Goal: Information Seeking & Learning: Learn about a topic

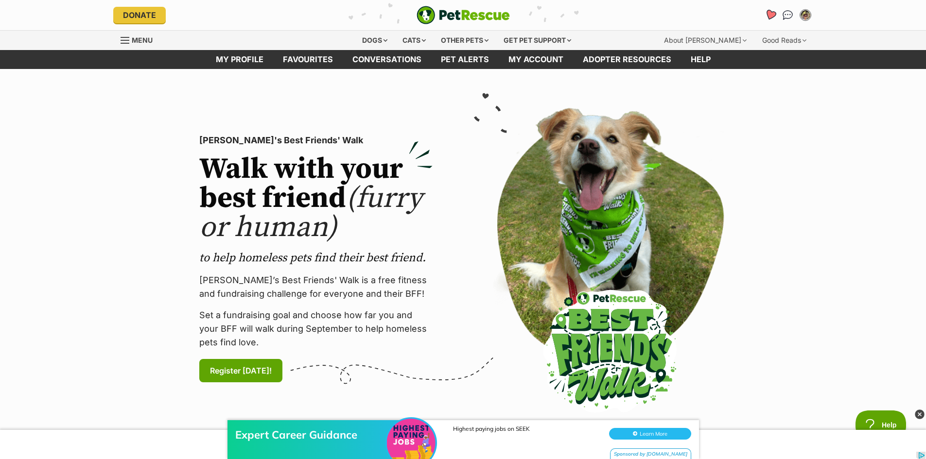
click at [767, 8] on link "Favourites" at bounding box center [770, 15] width 20 height 20
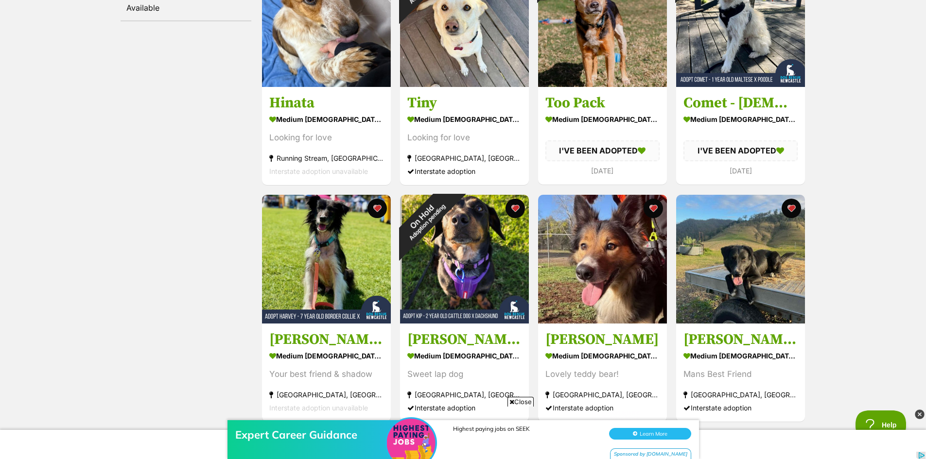
scroll to position [243, 0]
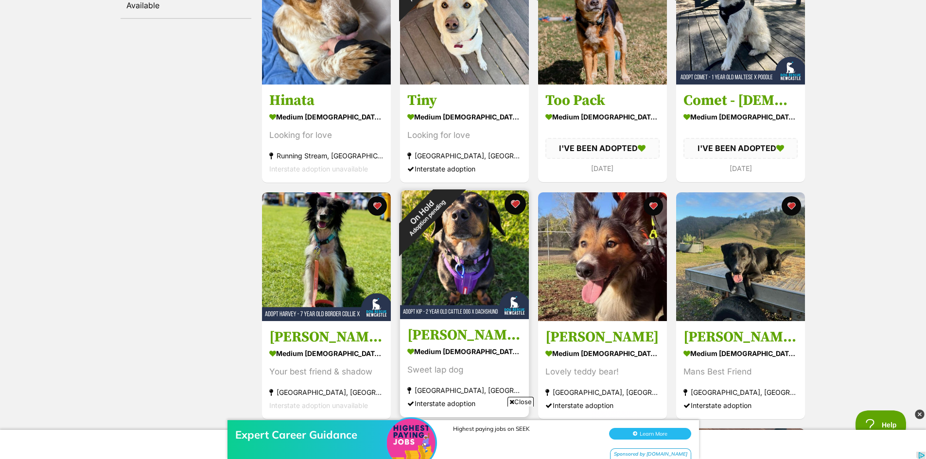
click at [516, 203] on button "favourite" at bounding box center [514, 203] width 21 height 21
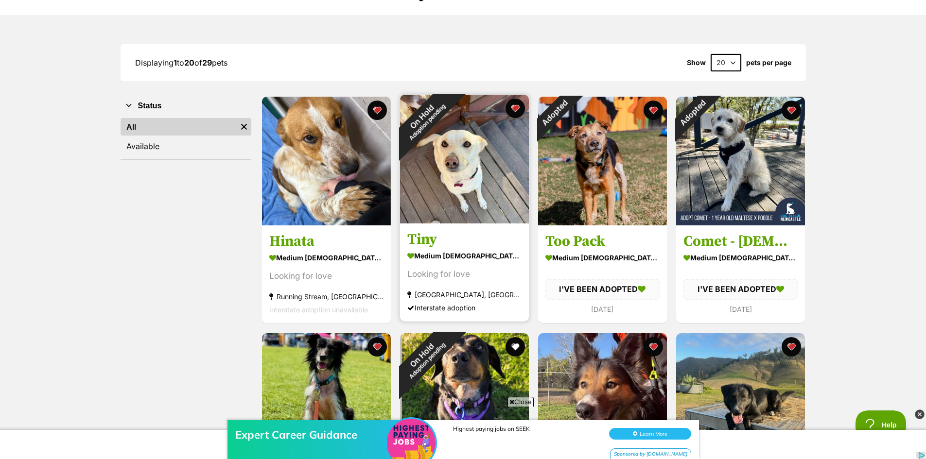
scroll to position [97, 0]
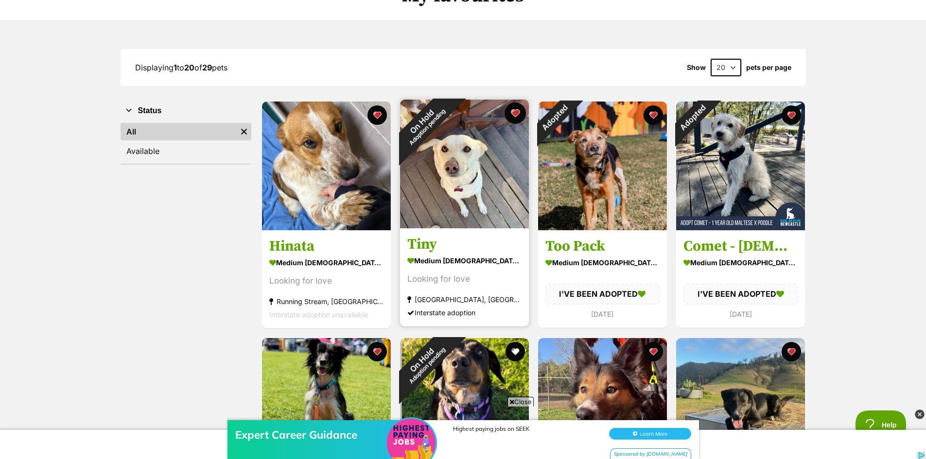
click at [517, 111] on button "favourite" at bounding box center [514, 113] width 21 height 21
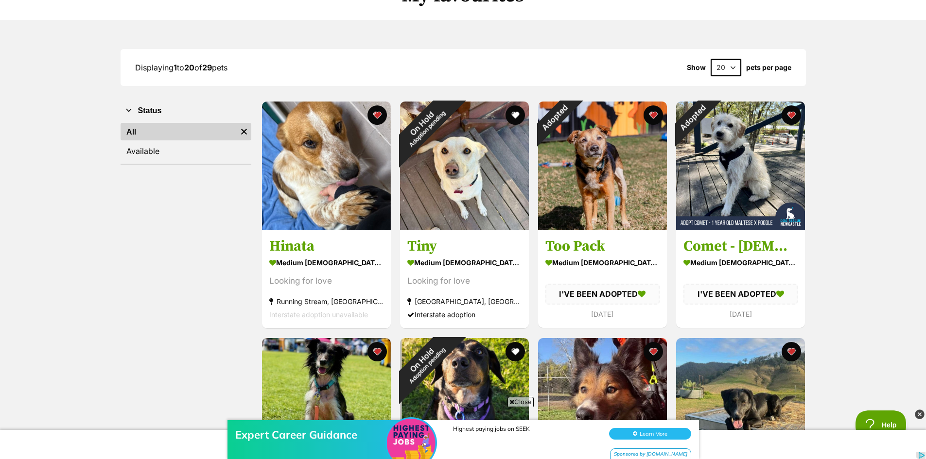
drag, startPoint x: 650, startPoint y: 112, endPoint x: 710, endPoint y: 95, distance: 62.6
click at [650, 111] on button "favourite" at bounding box center [652, 114] width 19 height 19
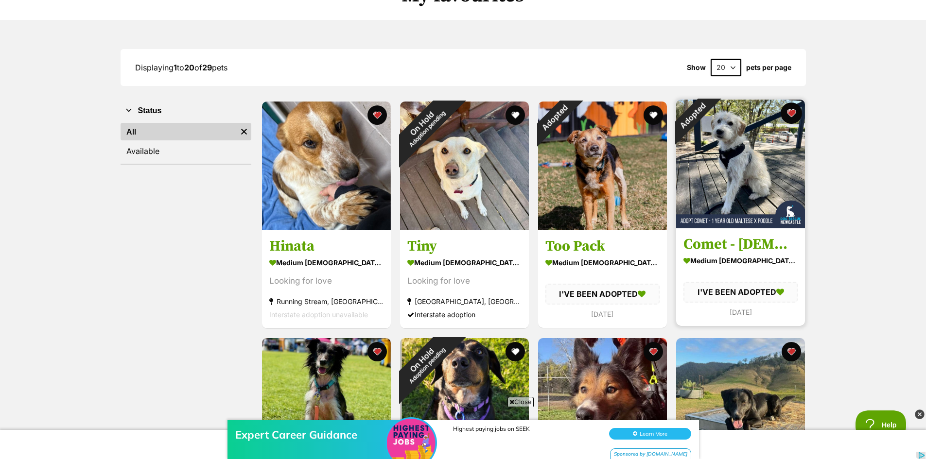
click at [791, 112] on button "favourite" at bounding box center [790, 113] width 21 height 21
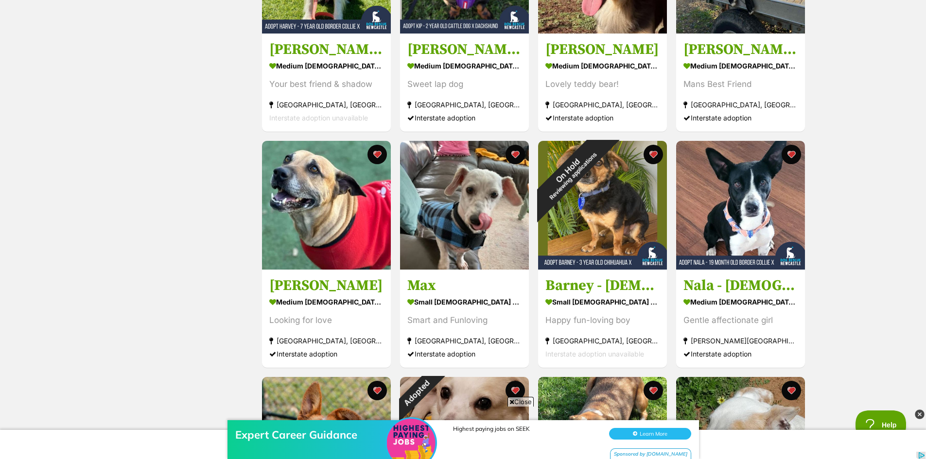
scroll to position [534, 0]
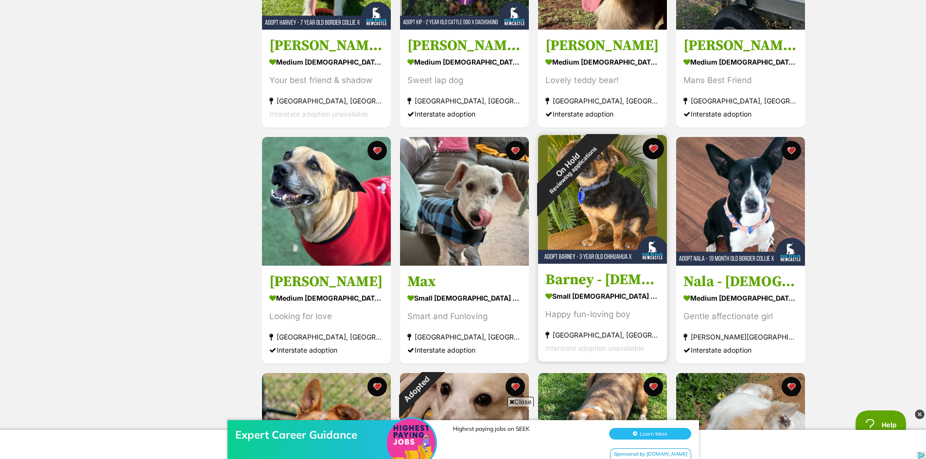
click at [653, 145] on button "favourite" at bounding box center [652, 148] width 21 height 21
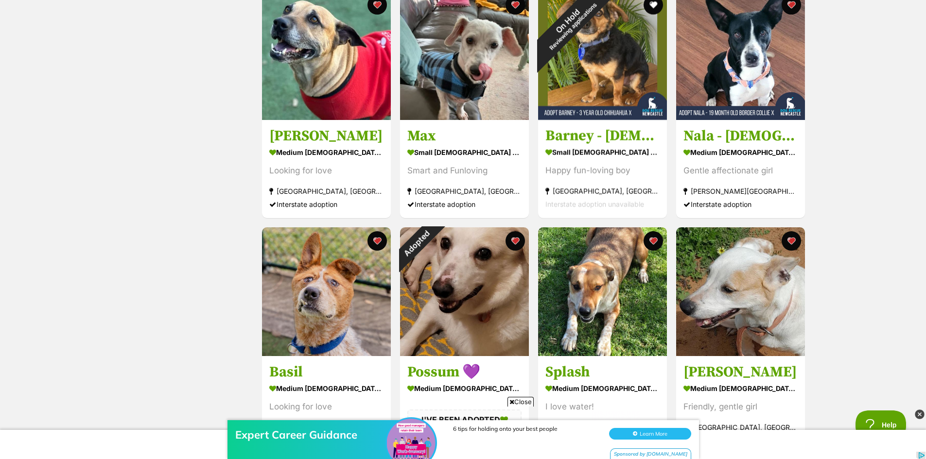
scroll to position [729, 0]
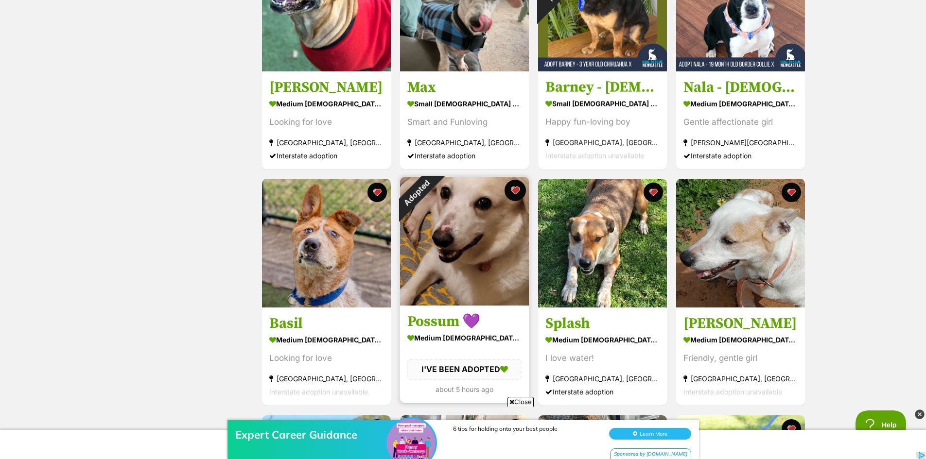
click at [515, 189] on button "favourite" at bounding box center [514, 190] width 21 height 21
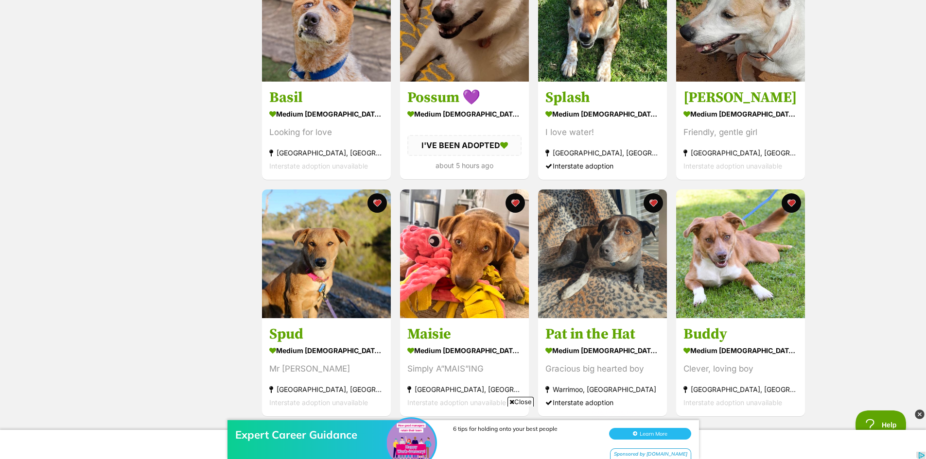
scroll to position [1020, 0]
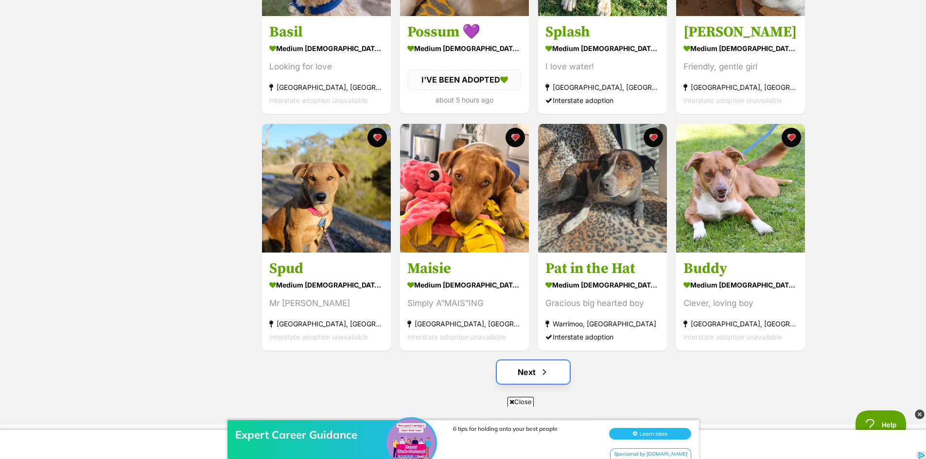
click at [525, 370] on link "Next" at bounding box center [533, 371] width 73 height 23
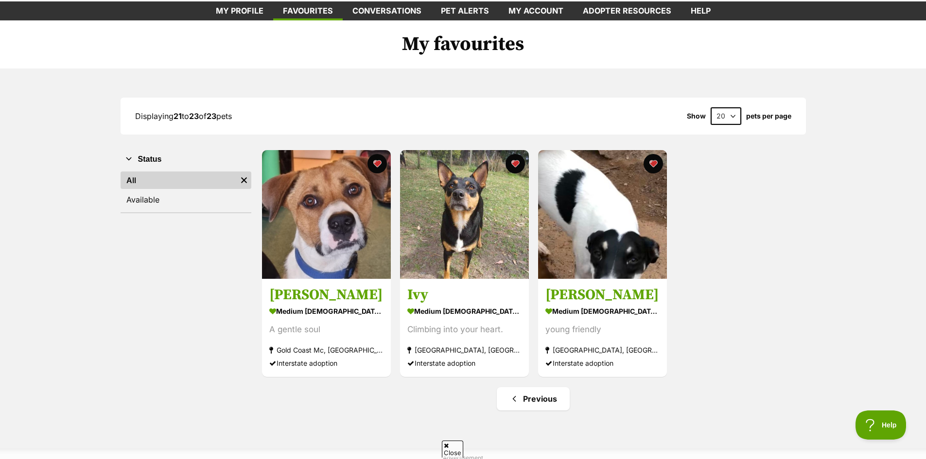
click at [734, 118] on select "20 40 60" at bounding box center [725, 115] width 31 height 17
select select "40"
click at [710, 107] on select "20 40 60" at bounding box center [725, 115] width 31 height 17
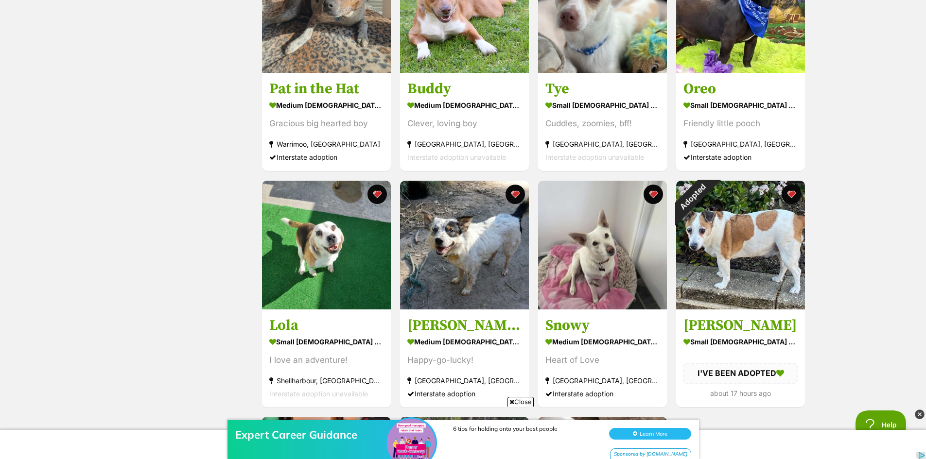
scroll to position [1020, 0]
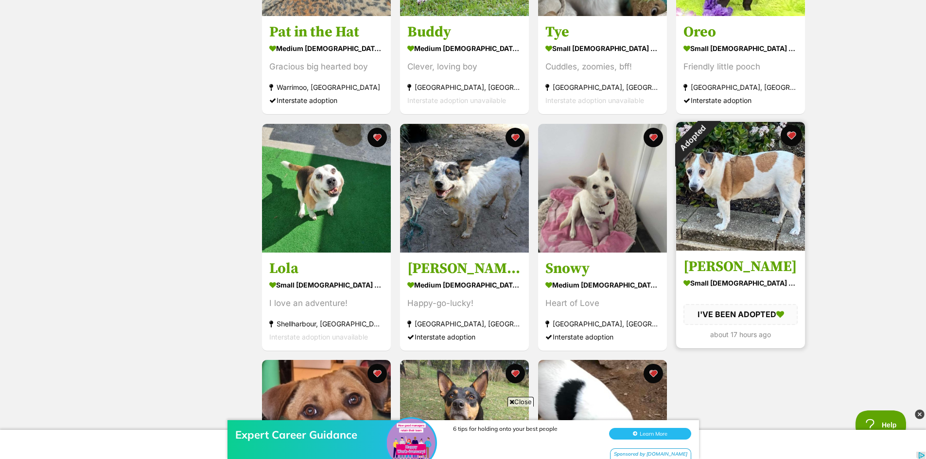
click at [791, 132] on button "favourite" at bounding box center [790, 135] width 21 height 21
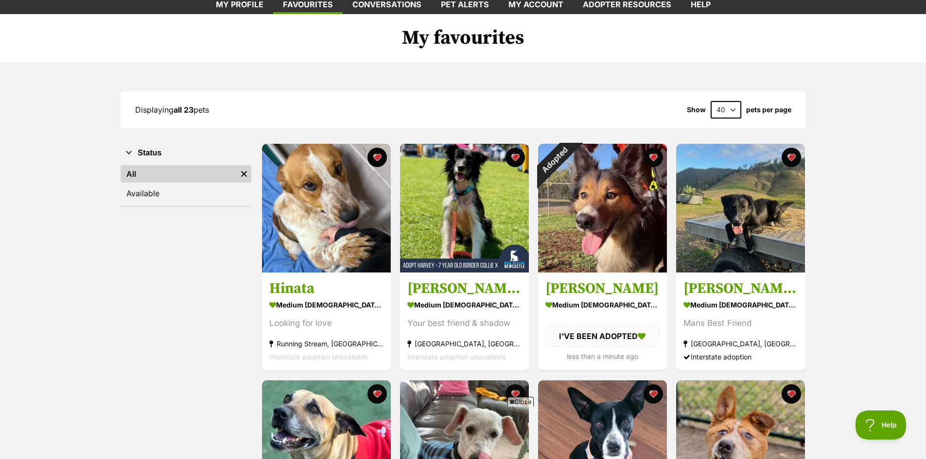
scroll to position [49, 0]
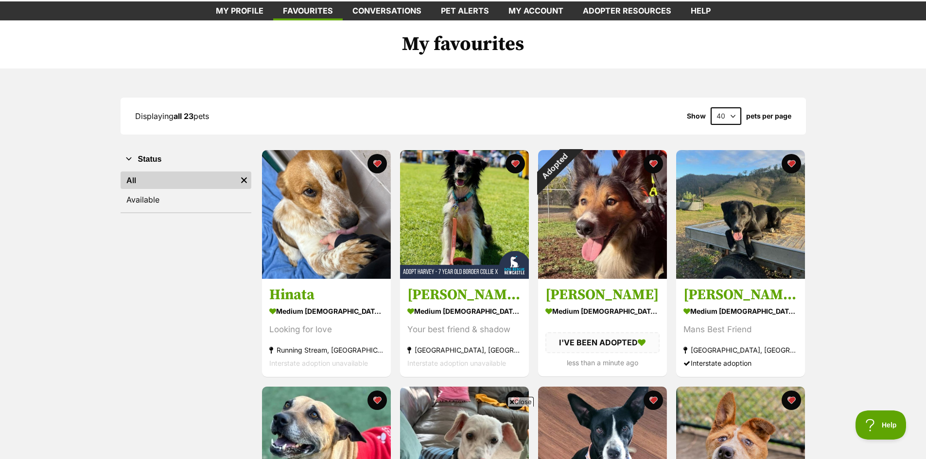
click at [734, 117] on select "20 40 60" at bounding box center [725, 115] width 31 height 17
select select "20"
click at [710, 107] on select "20 40 60" at bounding box center [725, 115] width 31 height 17
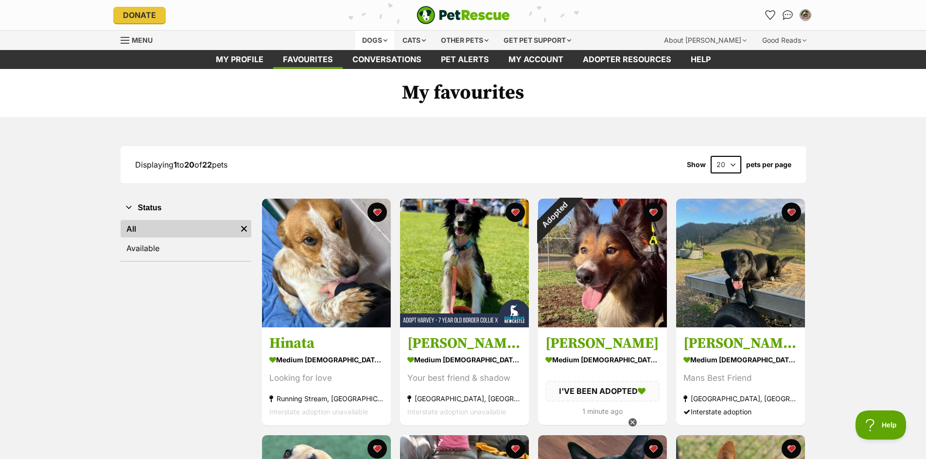
click at [370, 36] on div "Dogs" at bounding box center [374, 40] width 39 height 19
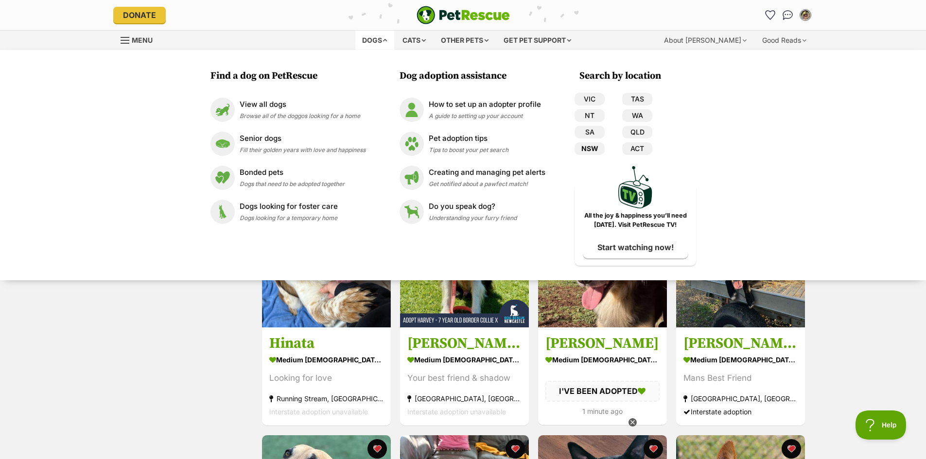
click at [592, 144] on link "NSW" at bounding box center [589, 148] width 30 height 13
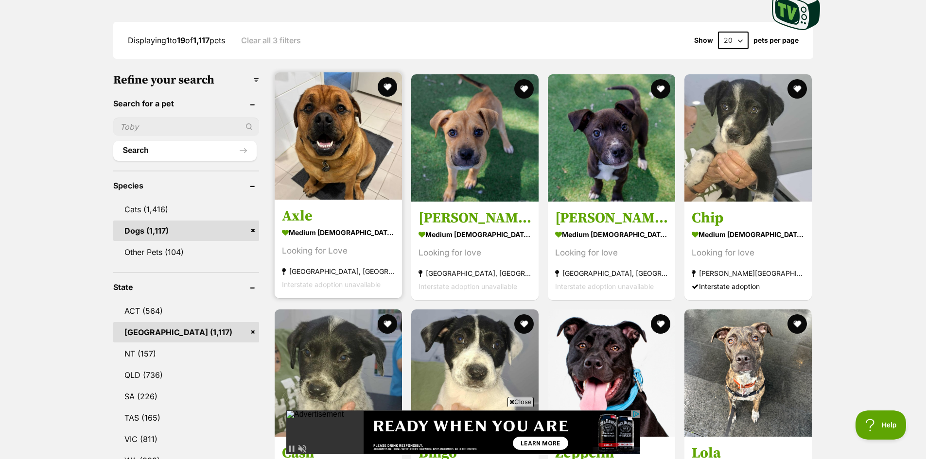
click at [339, 138] on img at bounding box center [337, 135] width 127 height 127
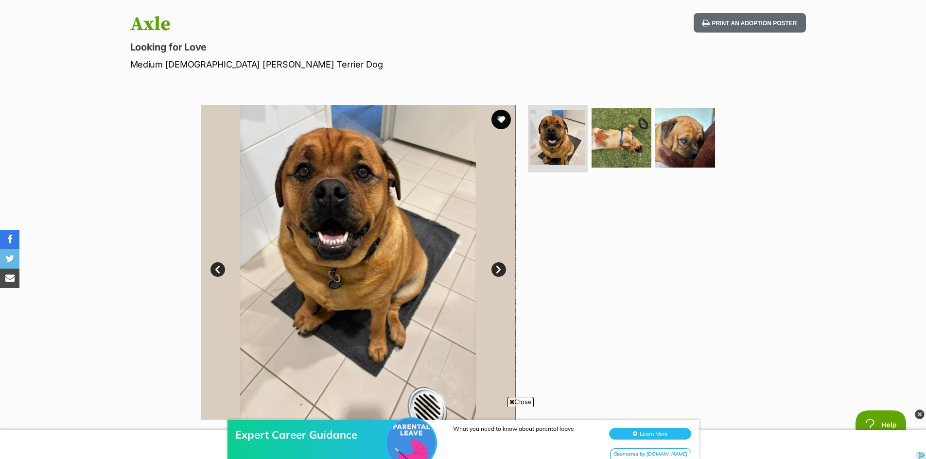
click at [503, 271] on link "Next" at bounding box center [498, 269] width 15 height 15
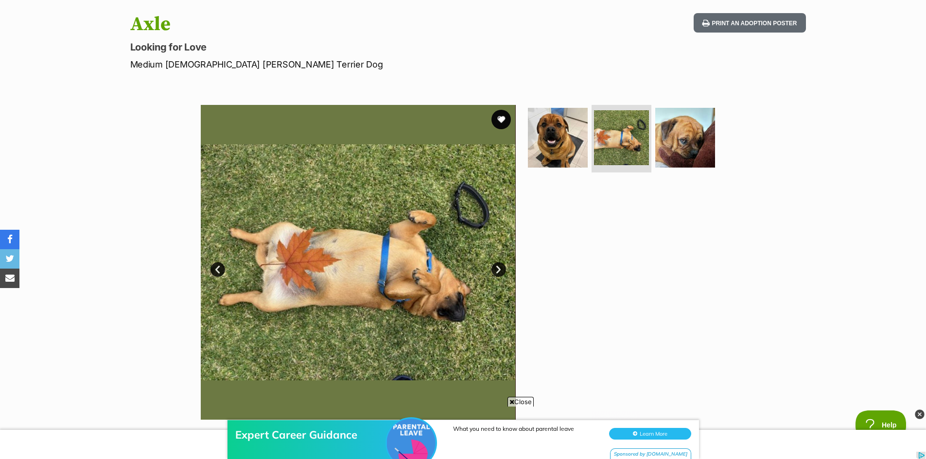
click at [497, 267] on link "Next" at bounding box center [498, 269] width 15 height 15
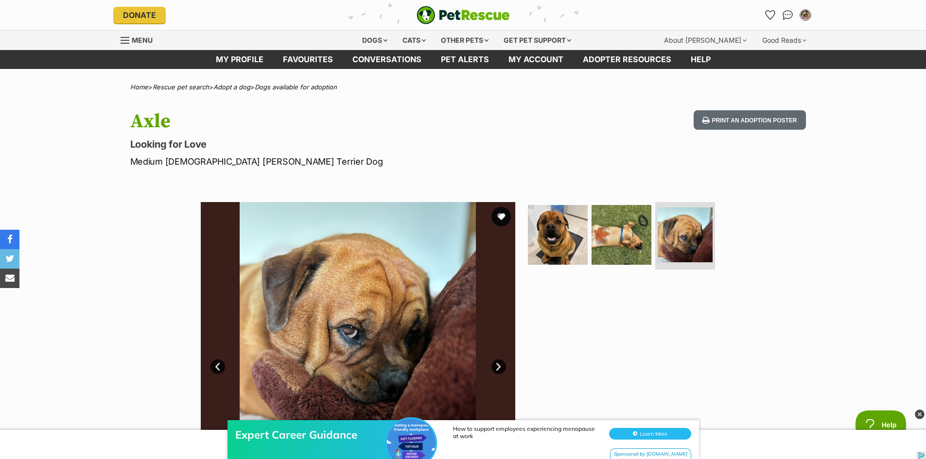
click at [498, 364] on link "Next" at bounding box center [498, 367] width 15 height 15
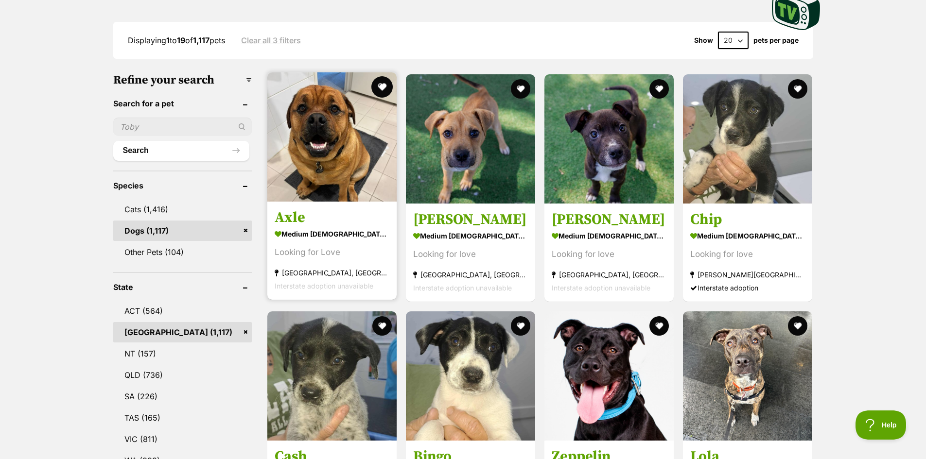
click at [380, 82] on button "favourite" at bounding box center [381, 86] width 21 height 21
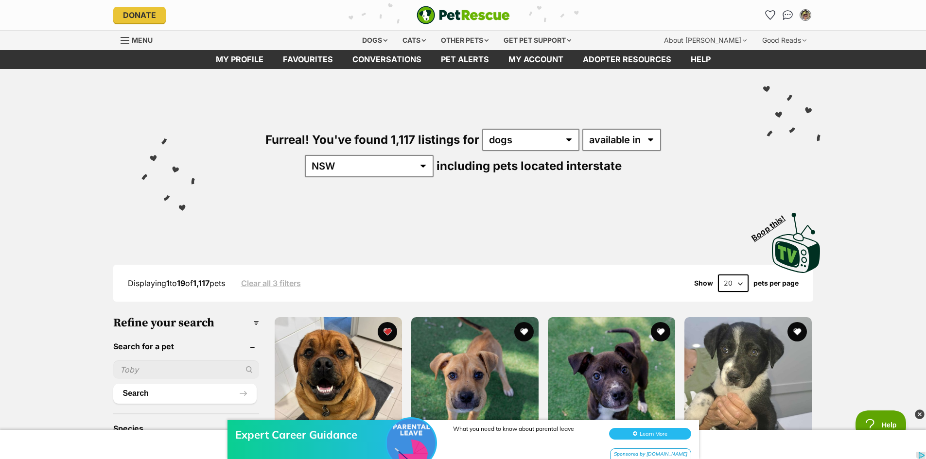
click at [741, 283] on select "20 40 60" at bounding box center [733, 282] width 31 height 17
select select "60"
click at [718, 274] on select "20 40 60" at bounding box center [733, 282] width 31 height 17
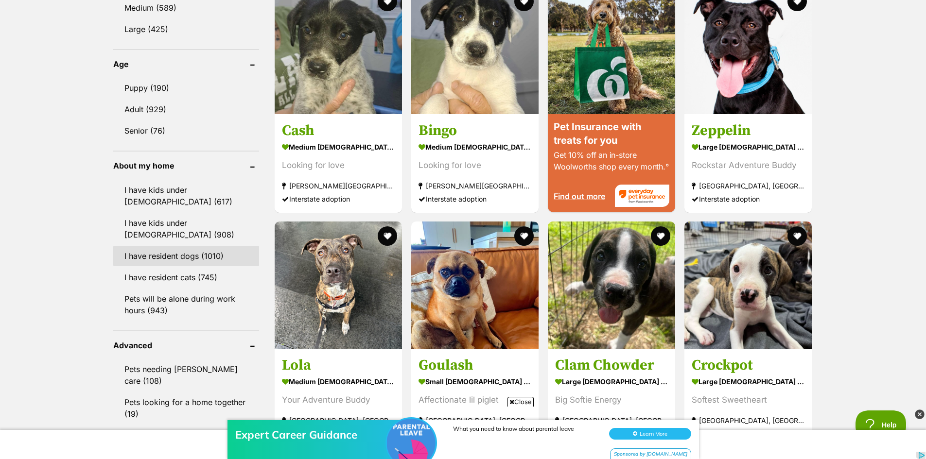
click at [177, 252] on link "I have resident dogs (1010)" at bounding box center [186, 256] width 146 height 20
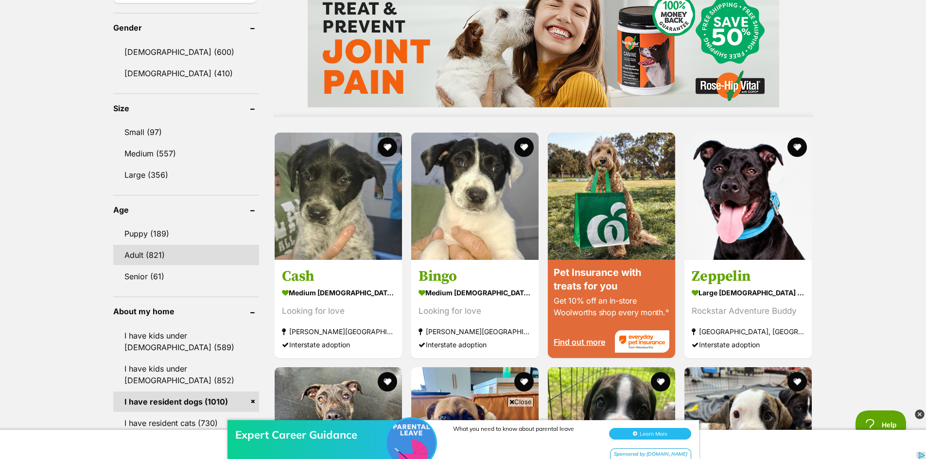
click at [137, 251] on link "Adult (821)" at bounding box center [186, 255] width 146 height 20
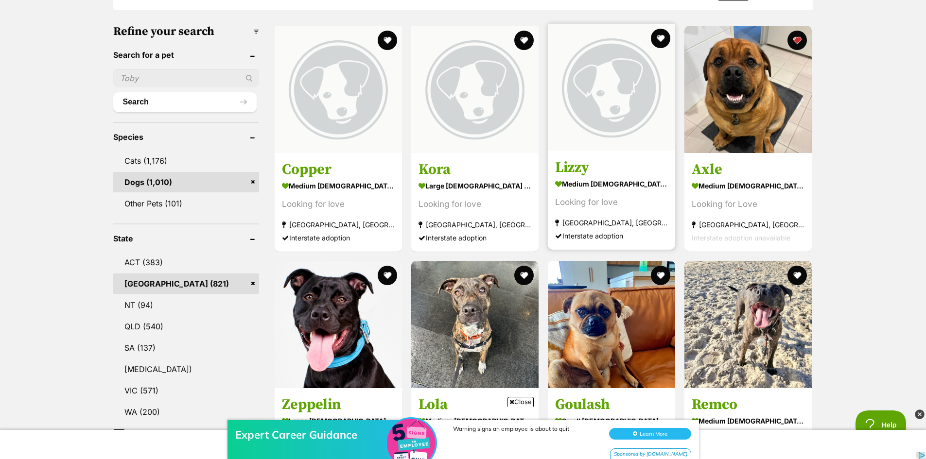
click at [604, 177] on link "Lizzy medium female Dog Looking for love Campbelltown, NSW Interstate adoption" at bounding box center [611, 200] width 127 height 99
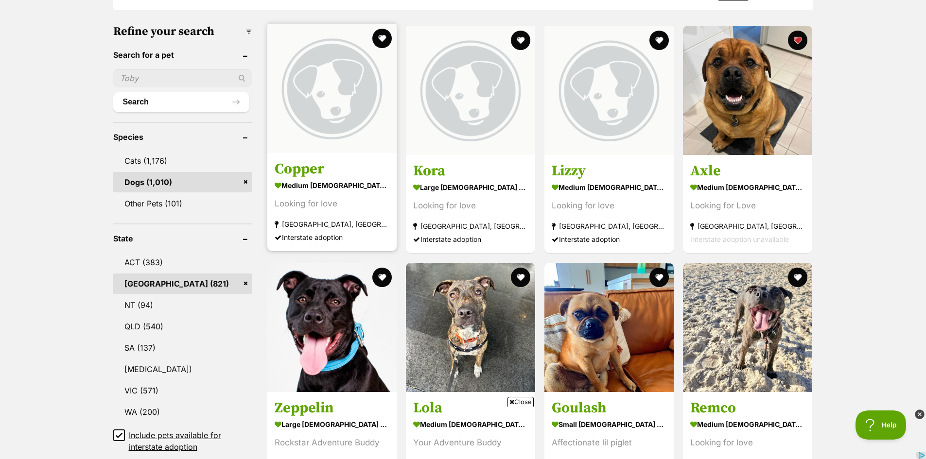
click at [313, 188] on strong "medium male Dog" at bounding box center [331, 186] width 115 height 14
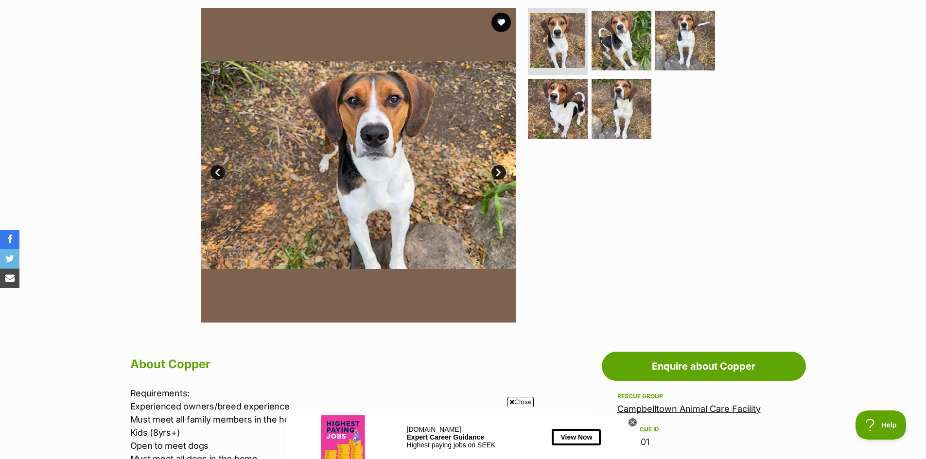
click at [496, 172] on link "Next" at bounding box center [498, 172] width 15 height 15
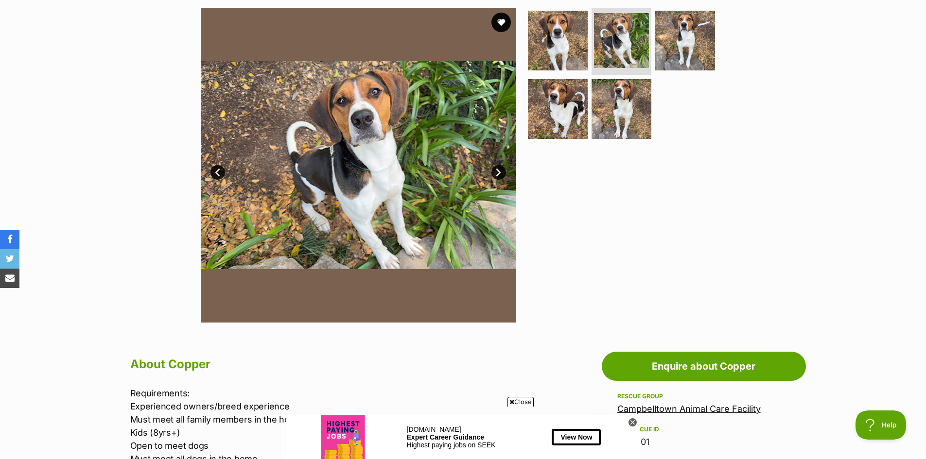
click at [496, 172] on link "Next" at bounding box center [498, 172] width 15 height 15
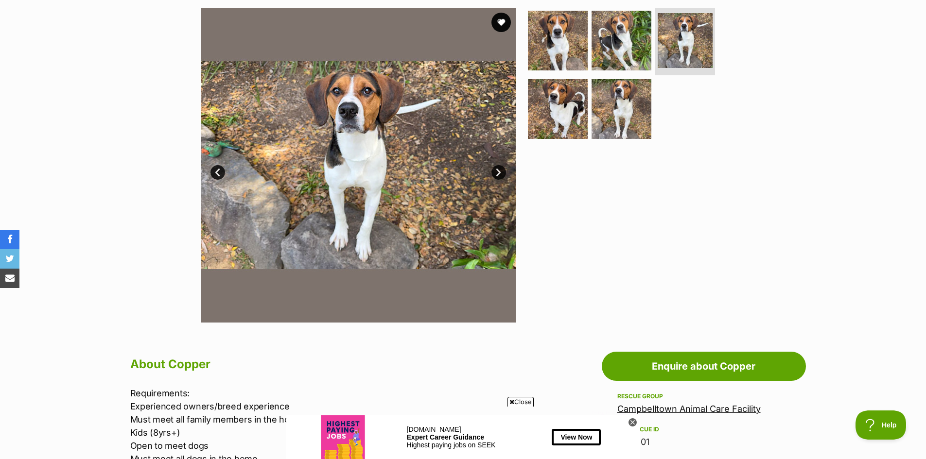
click at [496, 172] on link "Next" at bounding box center [498, 172] width 15 height 15
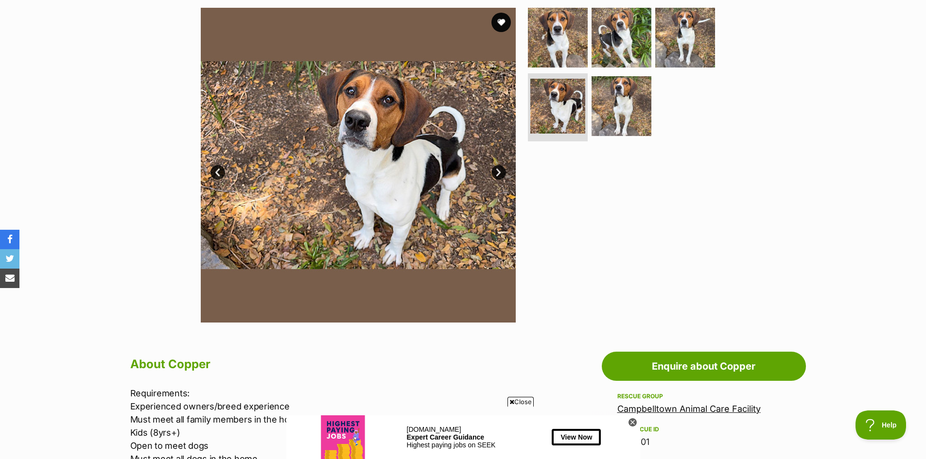
click at [496, 172] on link "Next" at bounding box center [498, 172] width 15 height 15
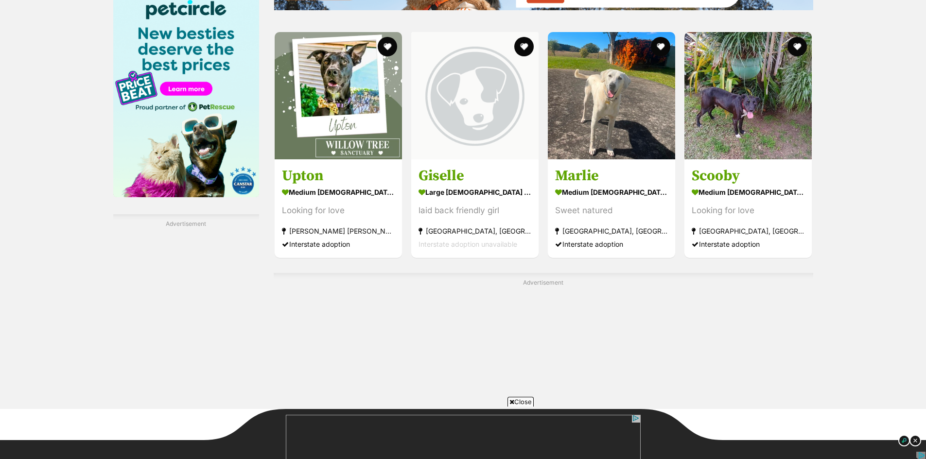
scroll to position [1506, 0]
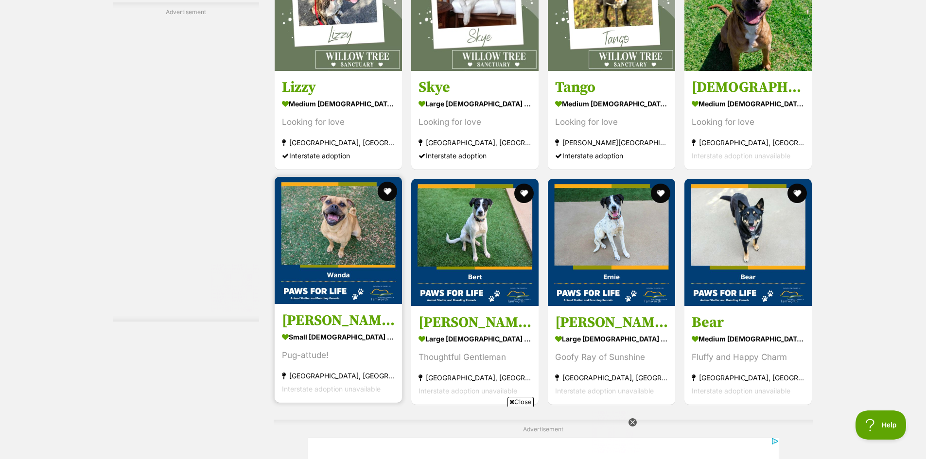
click at [339, 229] on img at bounding box center [337, 240] width 127 height 127
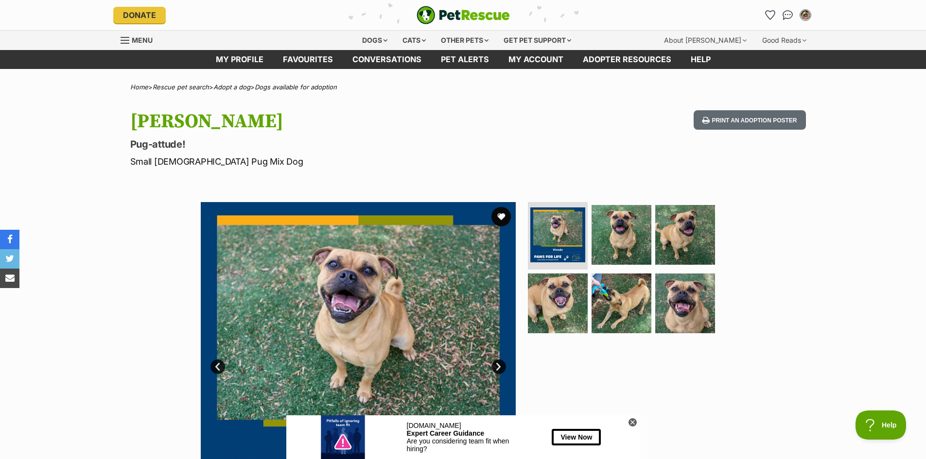
click at [501, 361] on link "Next" at bounding box center [498, 367] width 15 height 15
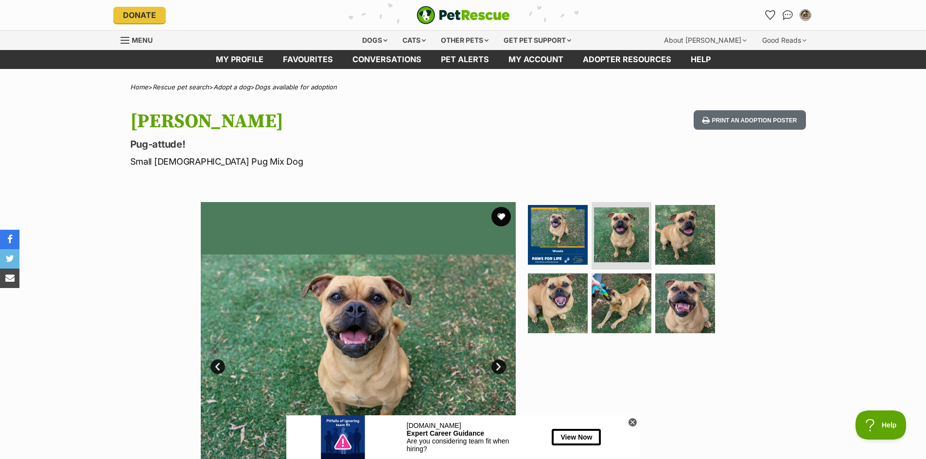
click at [501, 361] on link "Next" at bounding box center [498, 367] width 15 height 15
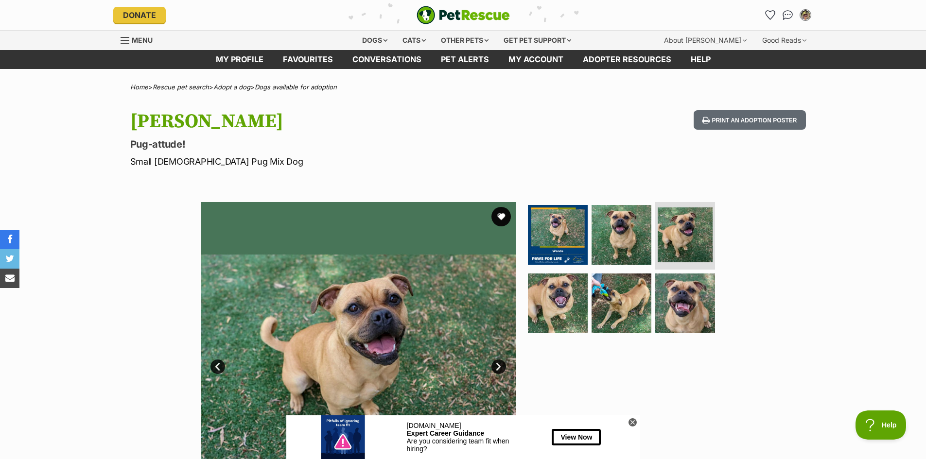
click at [501, 361] on link "Next" at bounding box center [498, 367] width 15 height 15
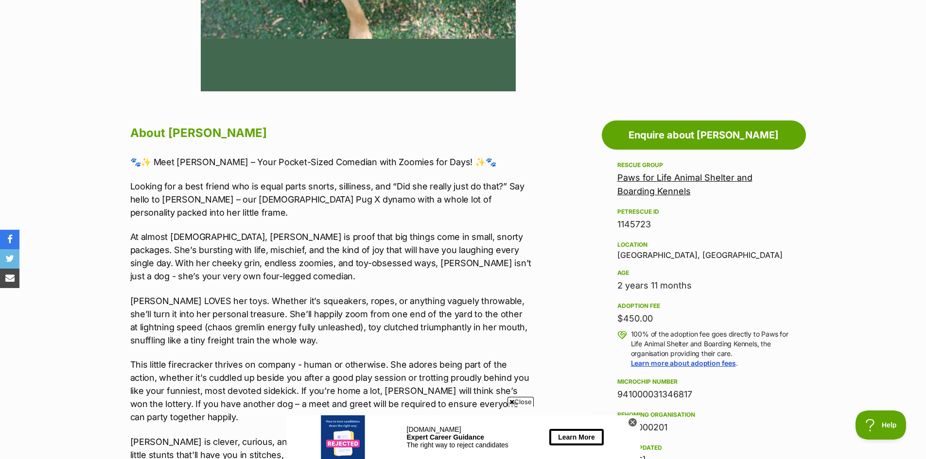
scroll to position [194, 0]
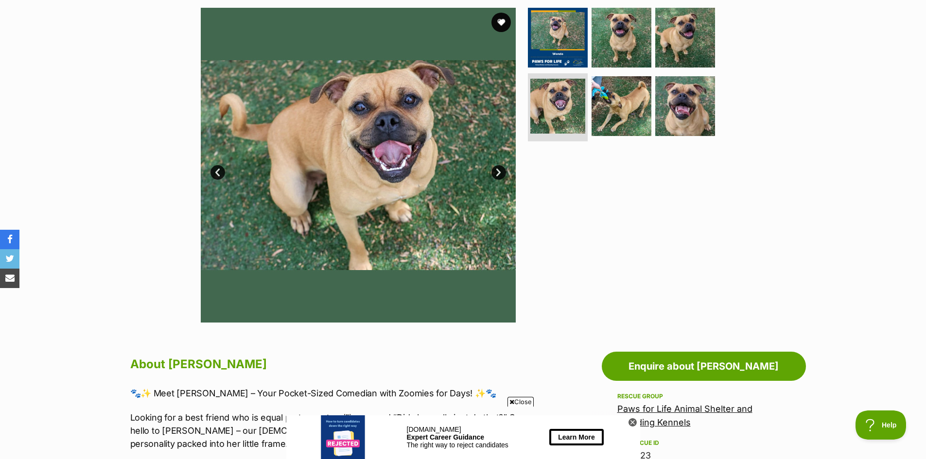
click at [497, 168] on link "Next" at bounding box center [498, 172] width 15 height 15
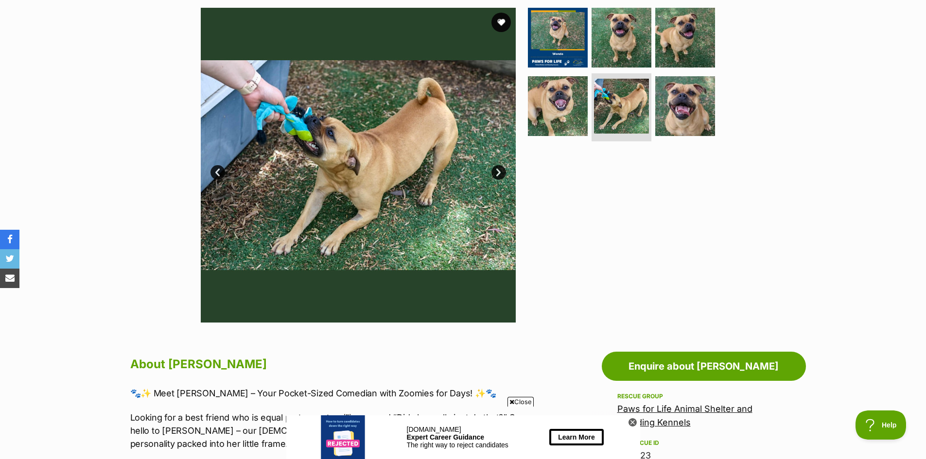
click at [497, 168] on link "Next" at bounding box center [498, 172] width 15 height 15
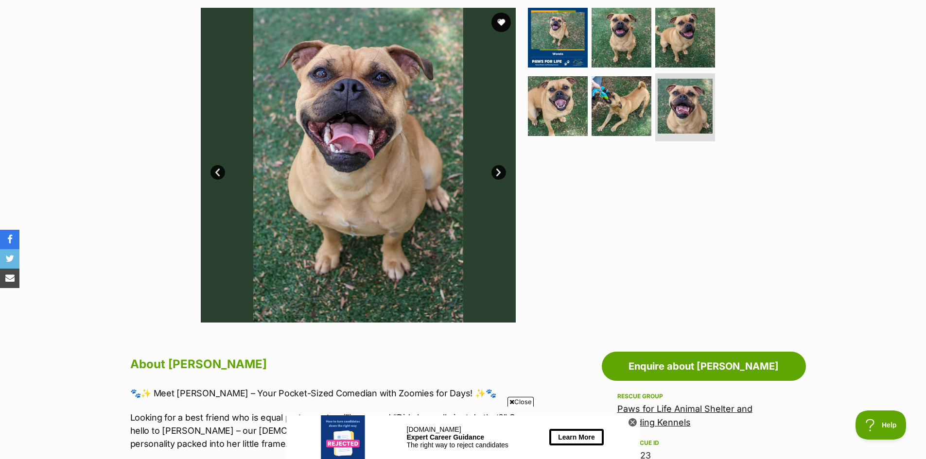
click at [497, 168] on link "Next" at bounding box center [498, 172] width 15 height 15
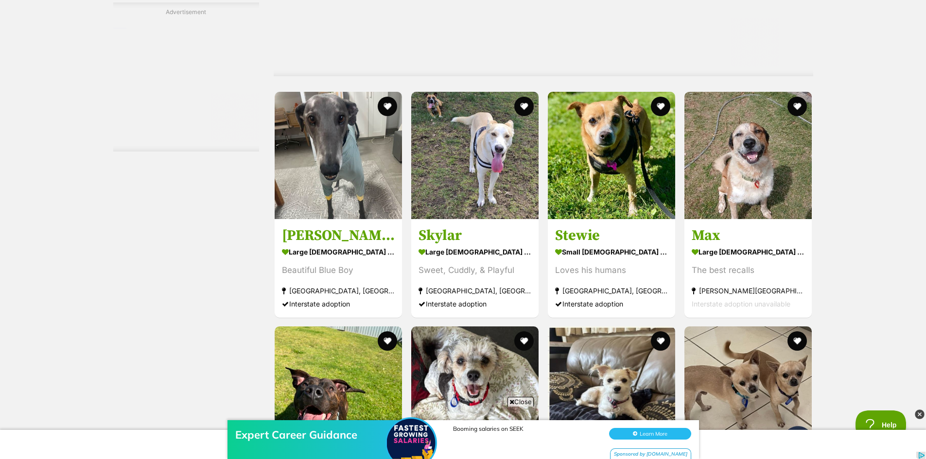
scroll to position [2964, 0]
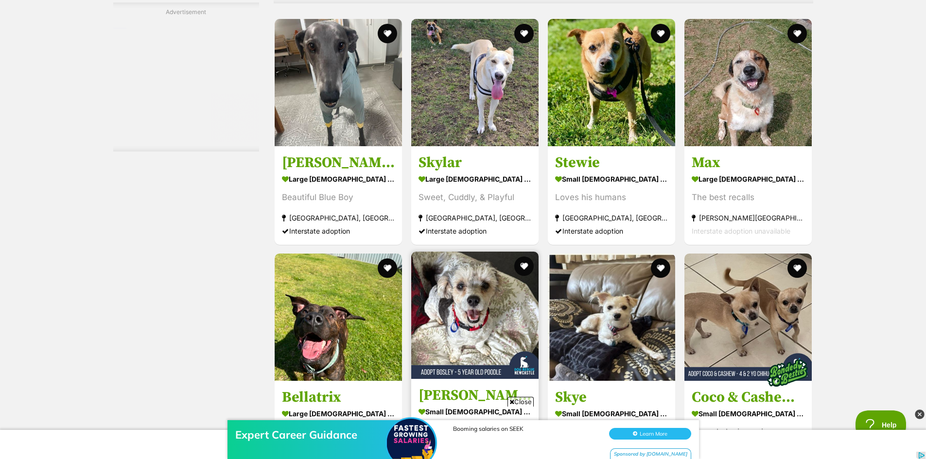
click at [483, 252] on img at bounding box center [474, 315] width 127 height 127
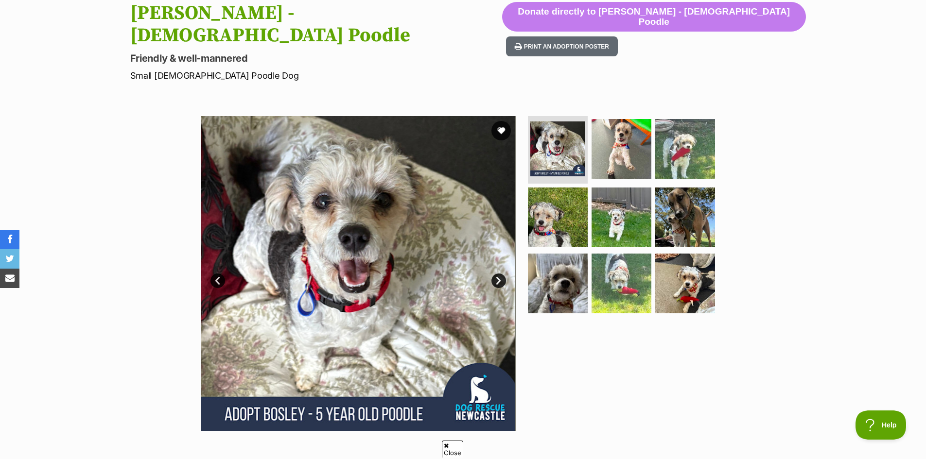
scroll to position [146, 0]
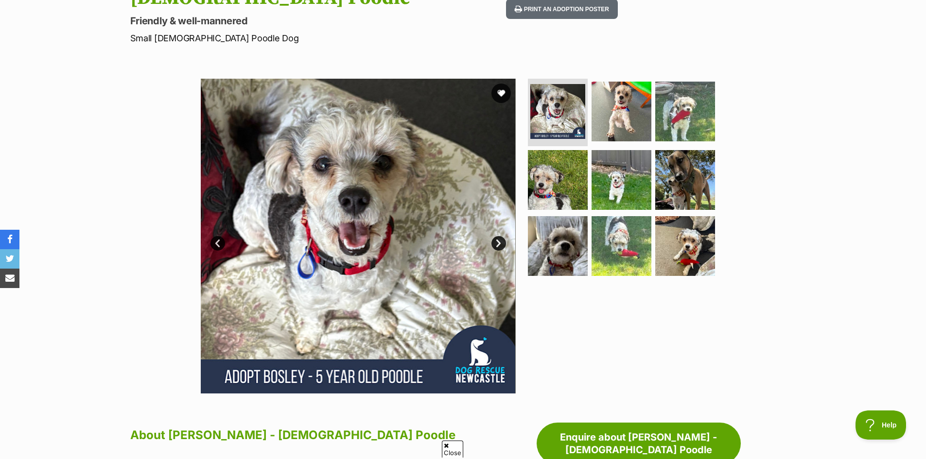
click at [496, 236] on link "Next" at bounding box center [498, 243] width 15 height 15
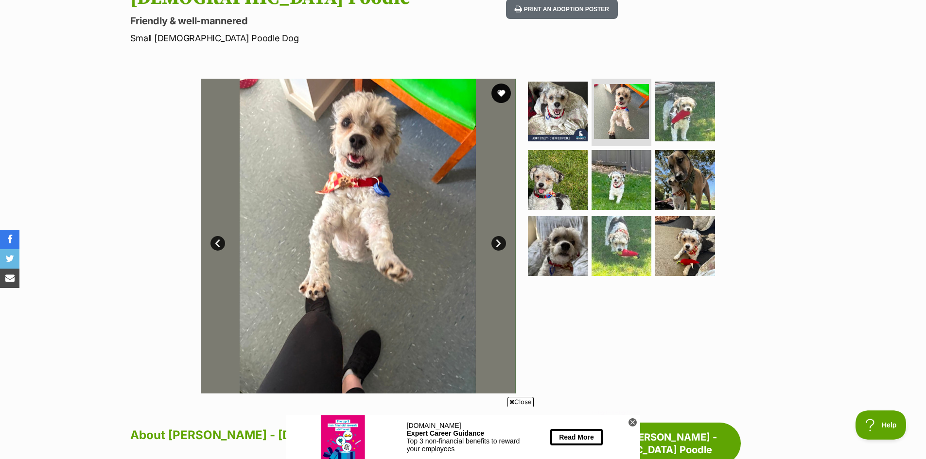
scroll to position [0, 0]
click at [496, 236] on link "Next" at bounding box center [498, 243] width 15 height 15
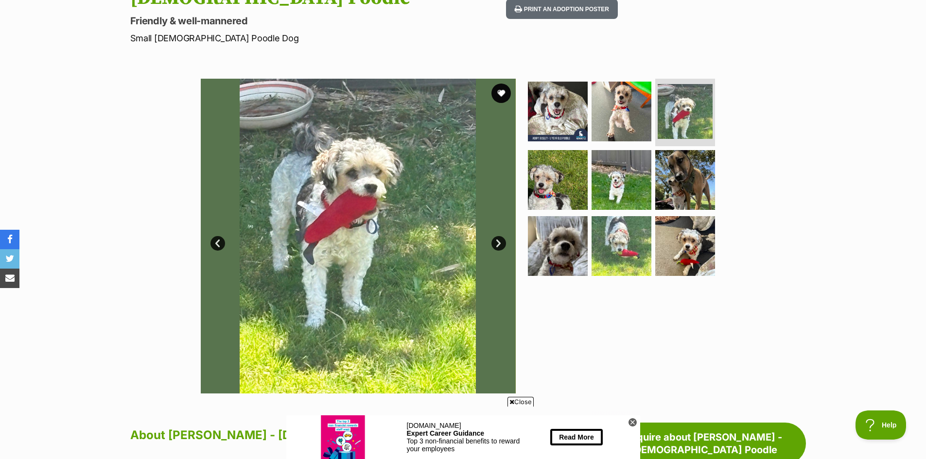
click at [496, 236] on link "Next" at bounding box center [498, 243] width 15 height 15
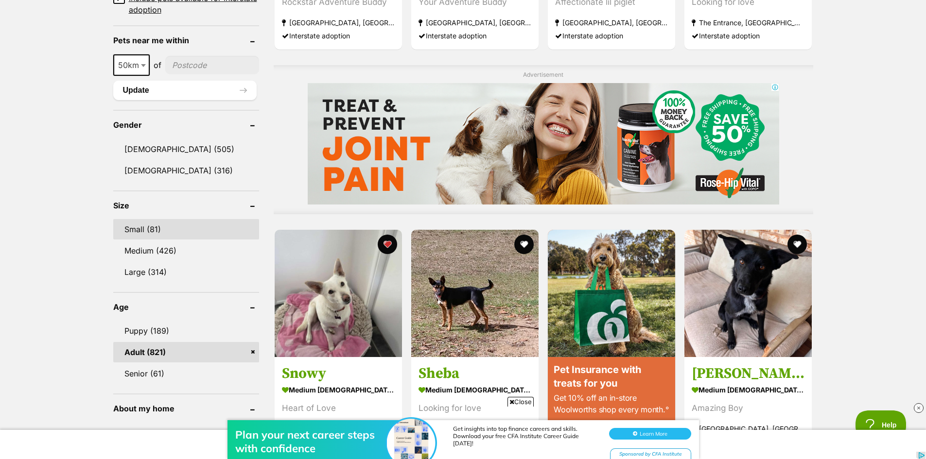
click at [140, 223] on link "Small (81)" at bounding box center [186, 229] width 146 height 20
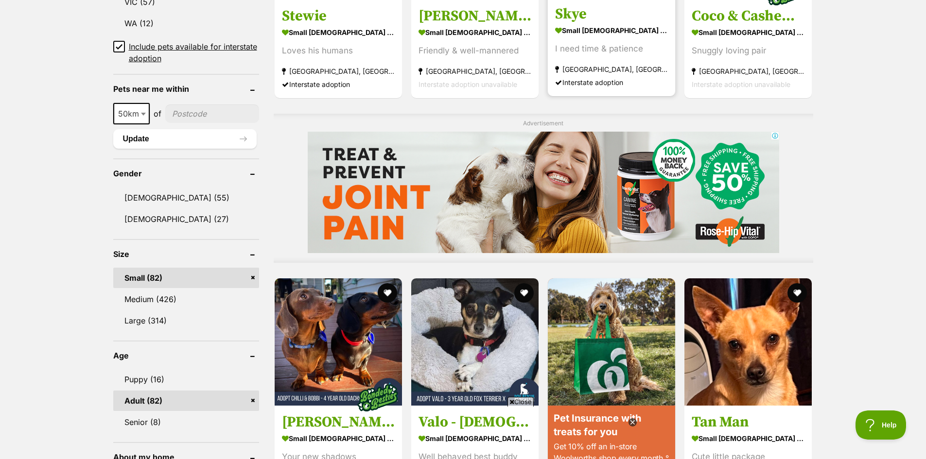
scroll to position [875, 0]
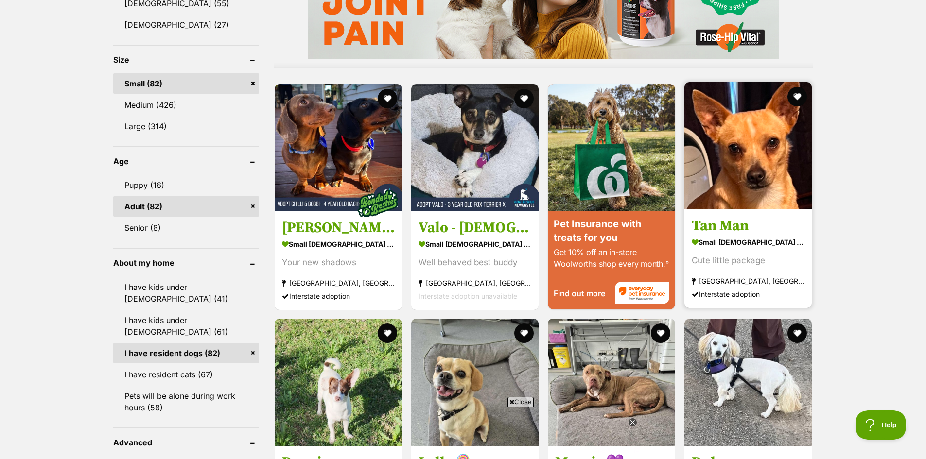
click at [756, 159] on img at bounding box center [747, 145] width 127 height 127
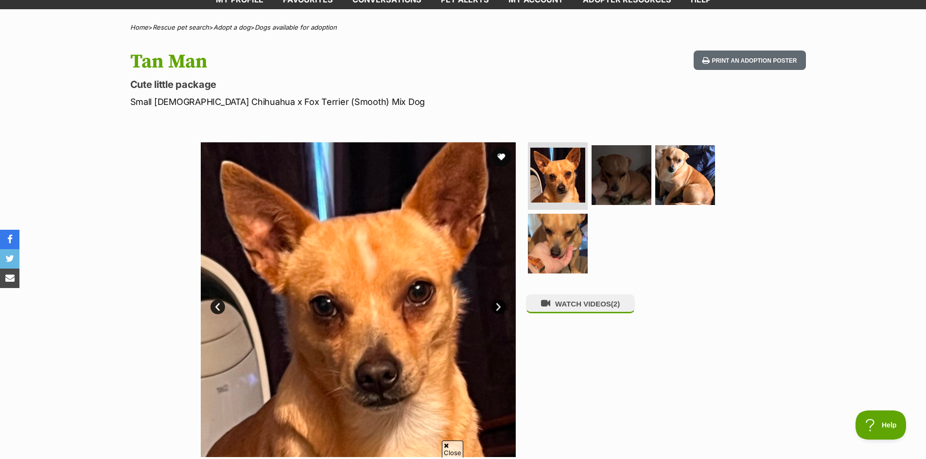
scroll to position [97, 0]
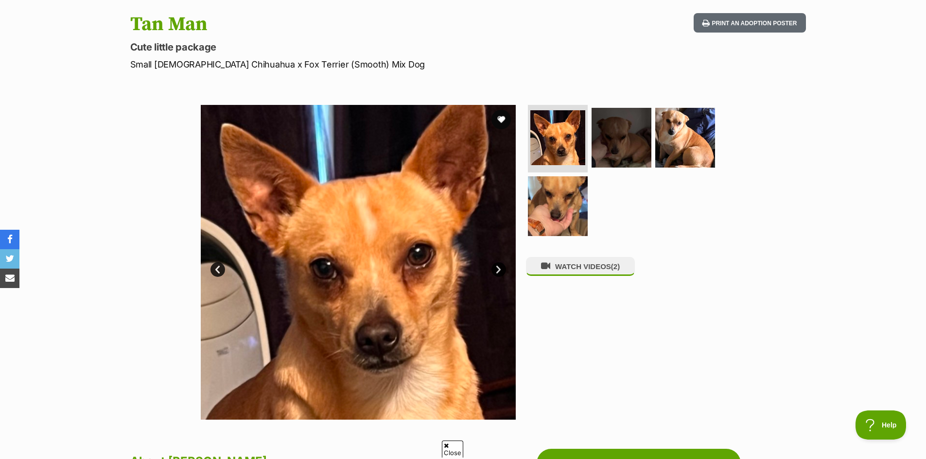
click at [497, 266] on link "Next" at bounding box center [498, 269] width 15 height 15
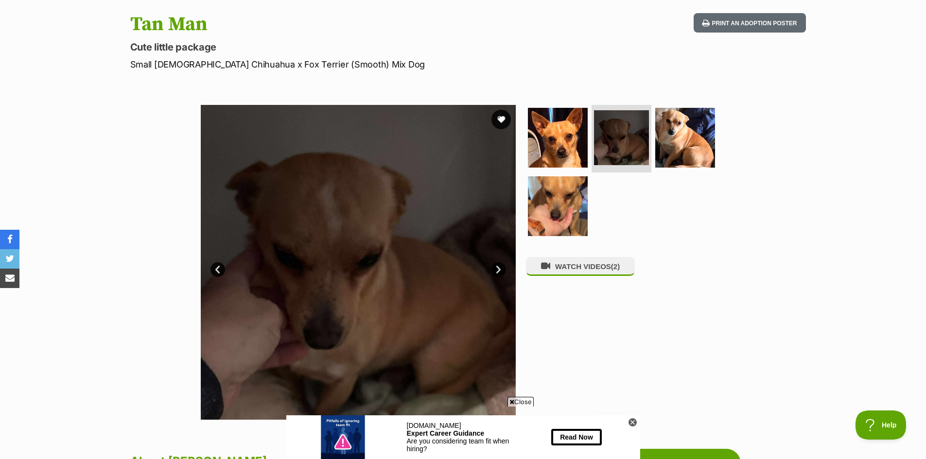
scroll to position [0, 0]
click at [497, 266] on link "Next" at bounding box center [498, 269] width 15 height 15
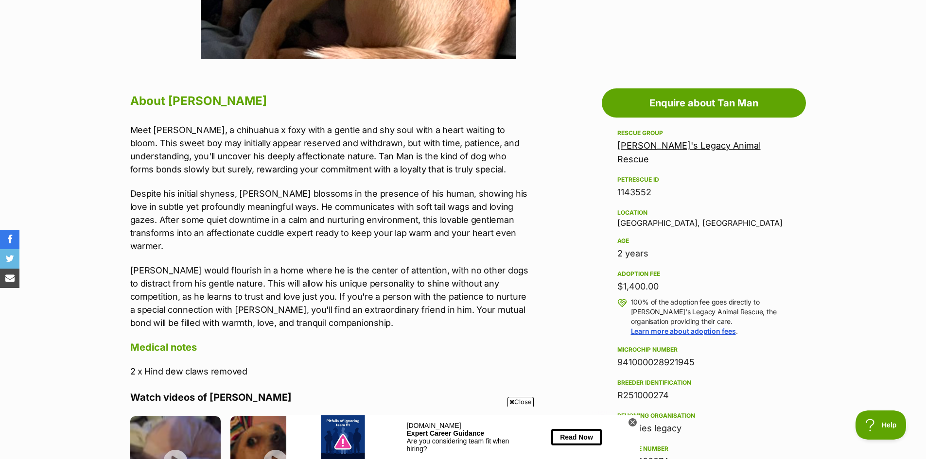
scroll to position [486, 0]
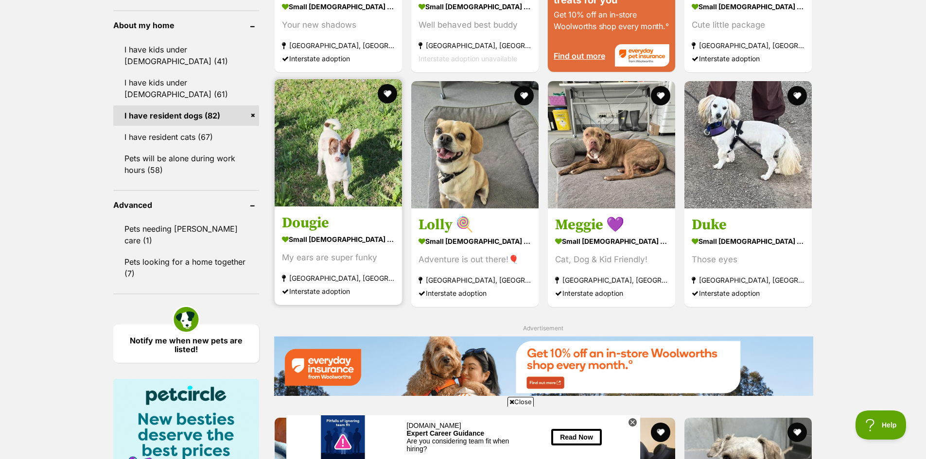
click at [346, 144] on img at bounding box center [337, 142] width 127 height 127
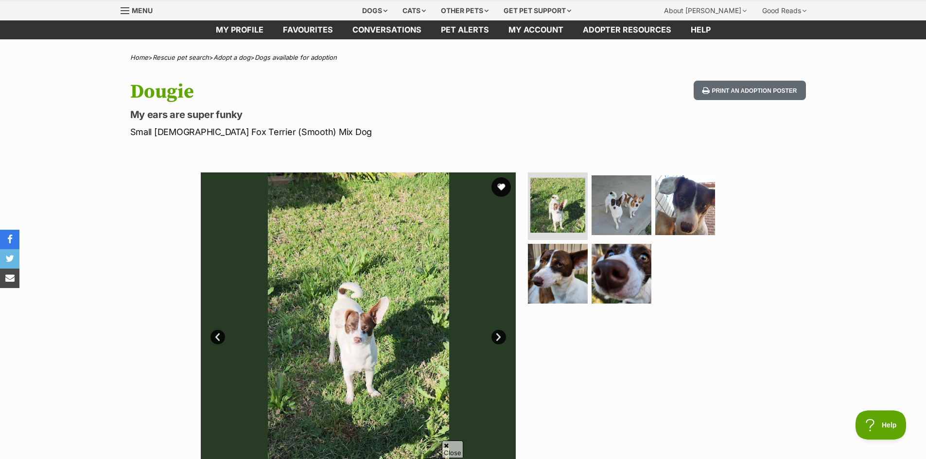
scroll to position [97, 0]
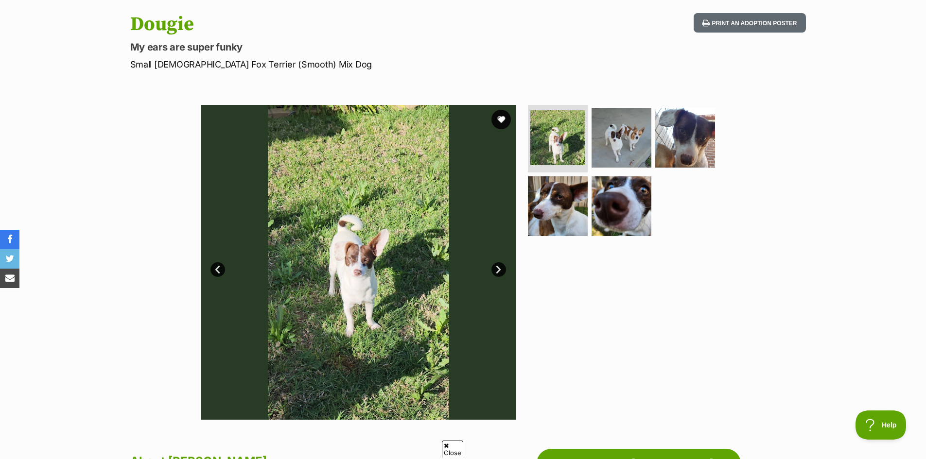
click at [492, 269] on link "Next" at bounding box center [498, 269] width 15 height 15
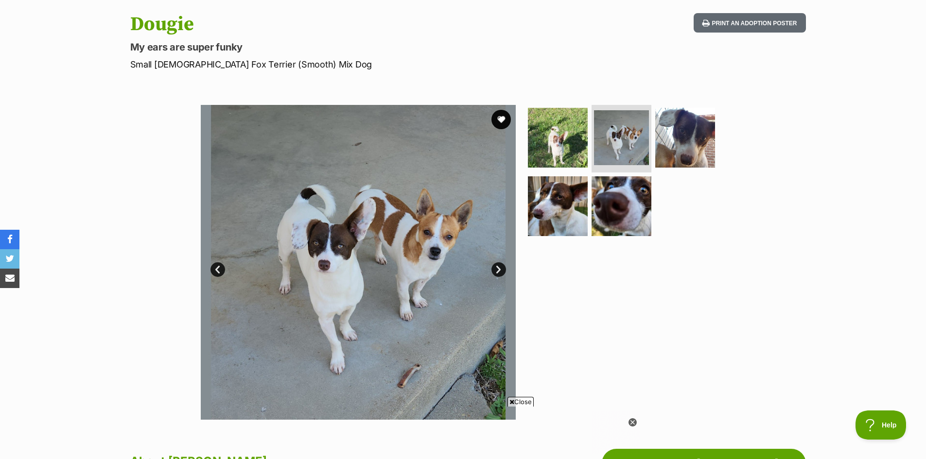
scroll to position [0, 0]
click at [498, 266] on link "Next" at bounding box center [498, 269] width 15 height 15
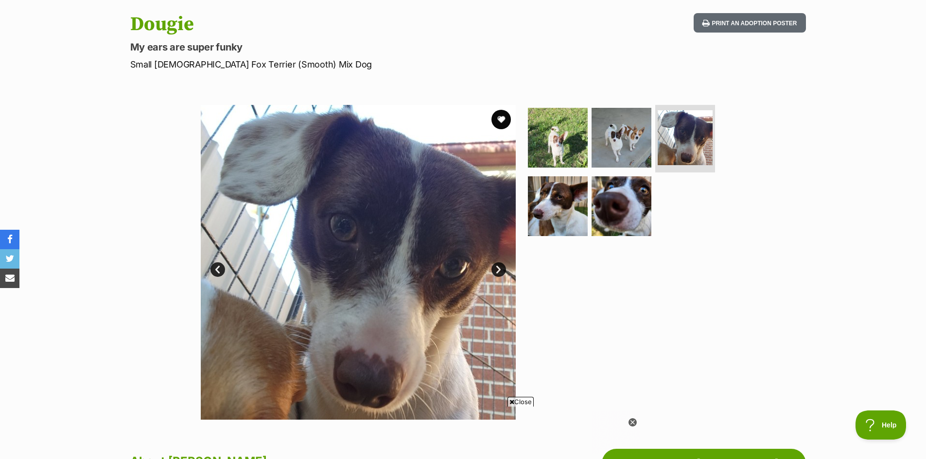
click at [498, 266] on link "Next" at bounding box center [498, 269] width 15 height 15
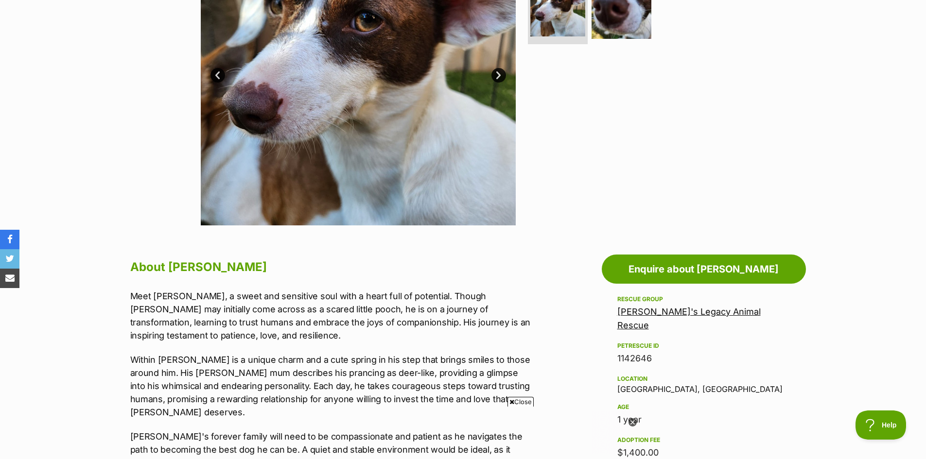
scroll to position [194, 0]
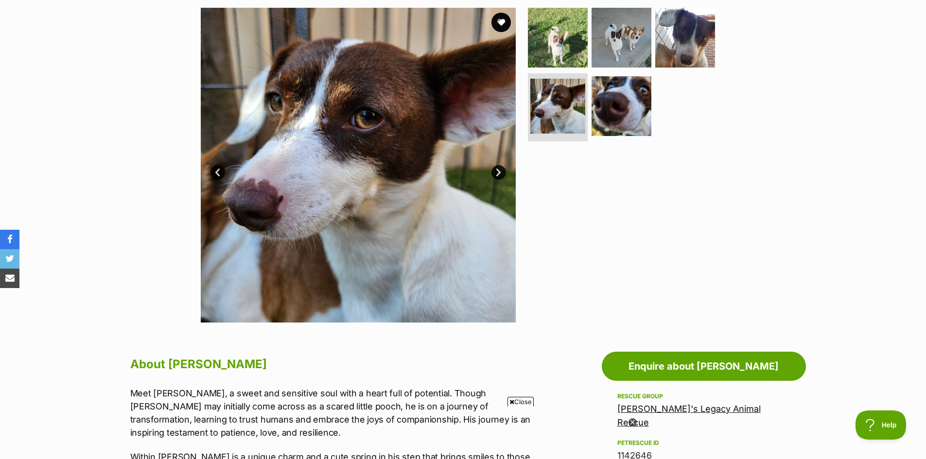
click at [496, 169] on link "Next" at bounding box center [498, 172] width 15 height 15
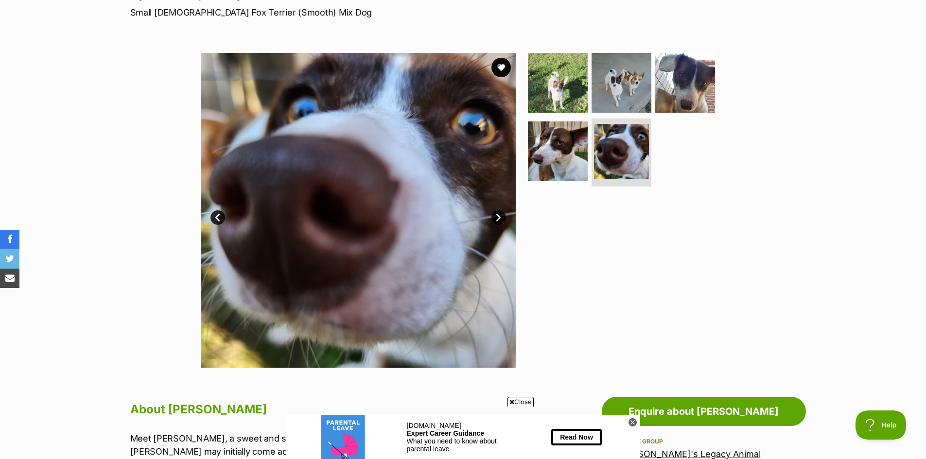
scroll to position [146, 0]
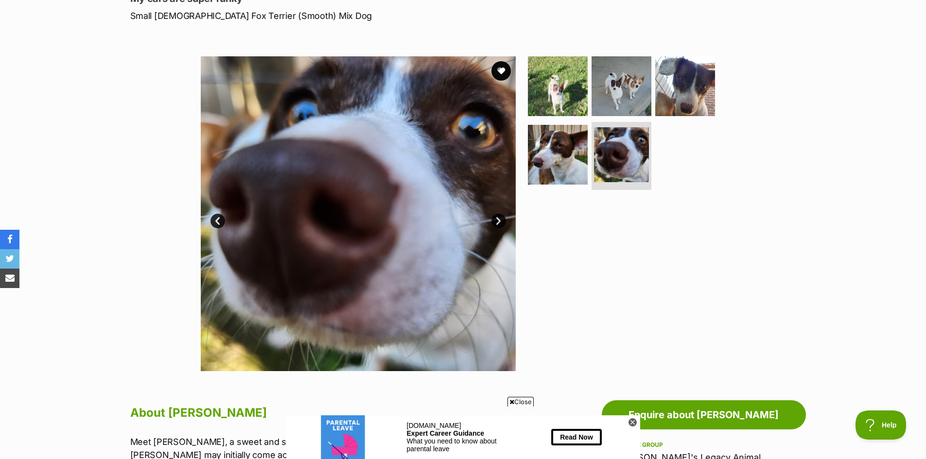
click at [219, 219] on link "Prev" at bounding box center [217, 221] width 15 height 15
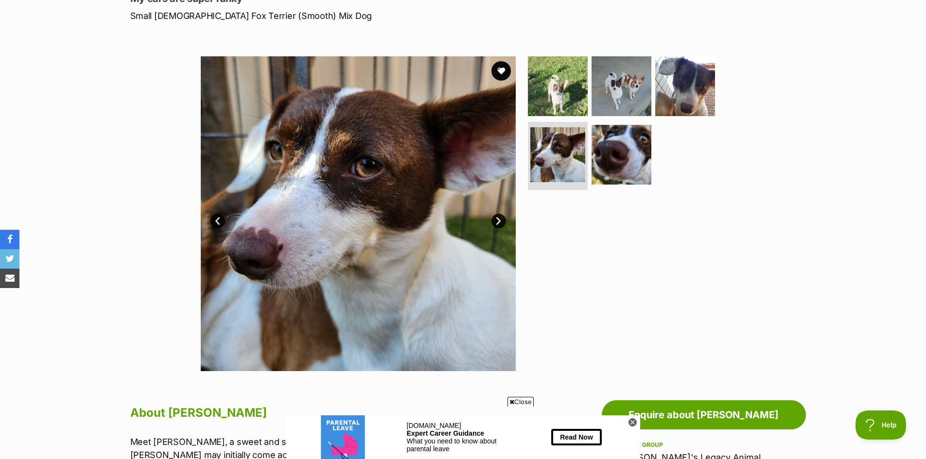
click at [219, 219] on link "Prev" at bounding box center [217, 221] width 15 height 15
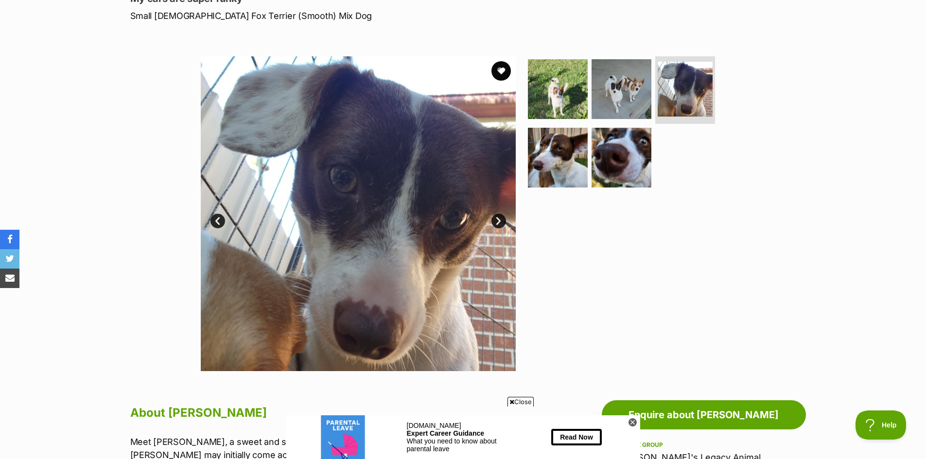
click at [219, 219] on link "Prev" at bounding box center [217, 221] width 15 height 15
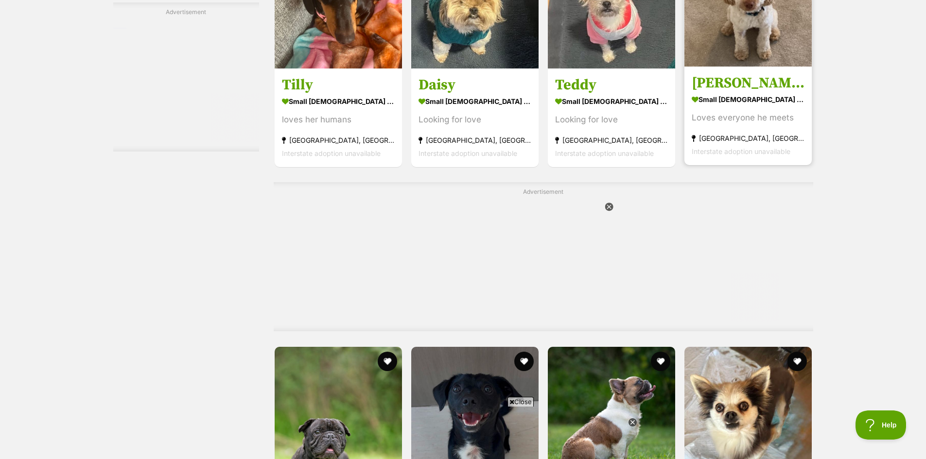
scroll to position [2424, 0]
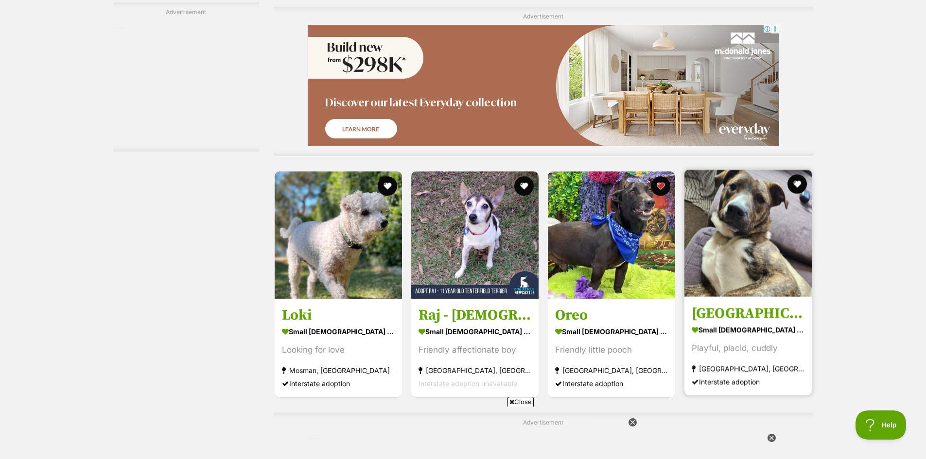
click at [744, 252] on img at bounding box center [747, 233] width 127 height 127
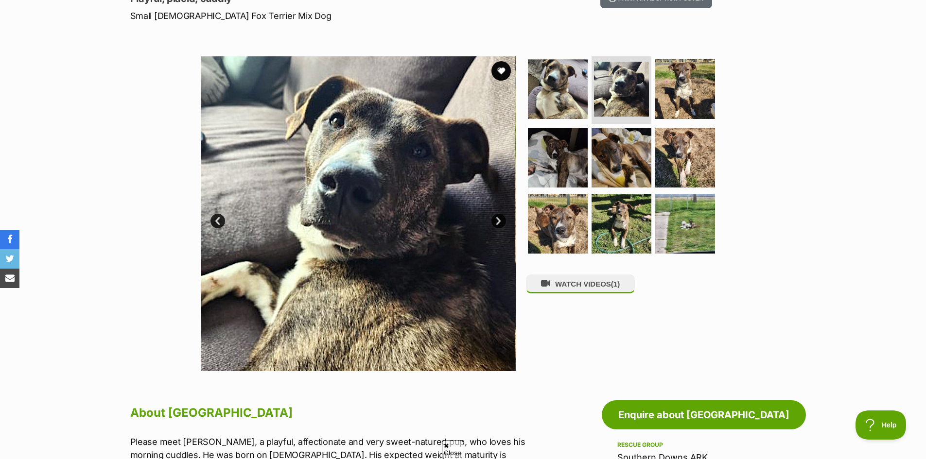
click at [499, 224] on link "Next" at bounding box center [498, 221] width 15 height 15
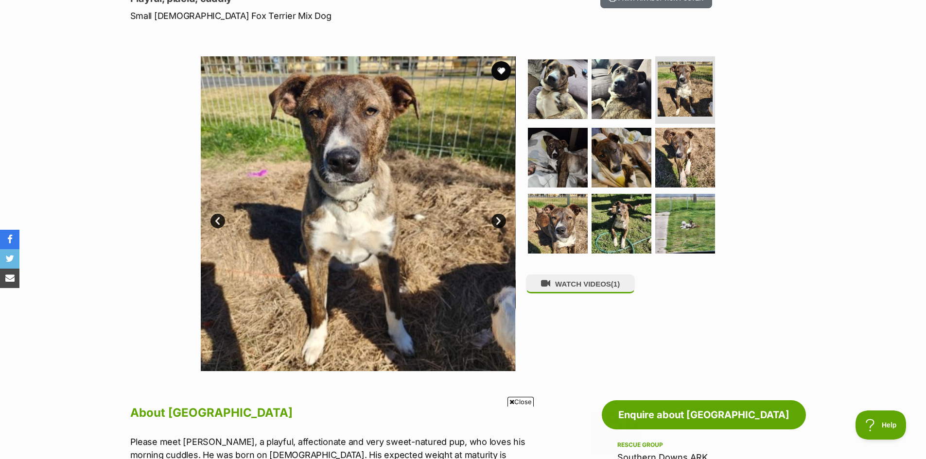
click at [499, 224] on link "Next" at bounding box center [498, 221] width 15 height 15
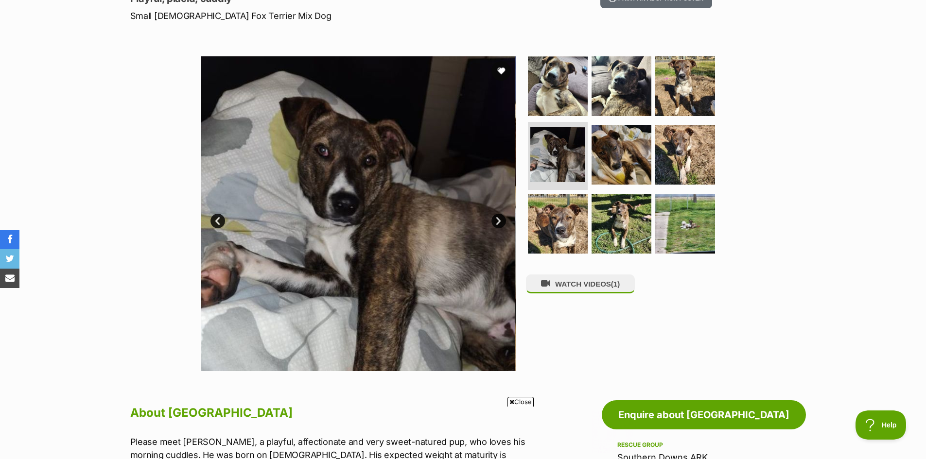
click at [499, 224] on link "Next" at bounding box center [498, 221] width 15 height 15
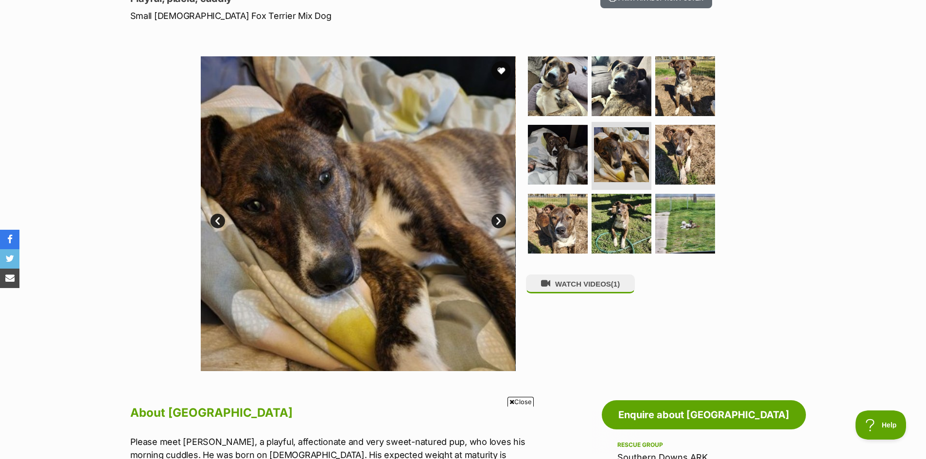
click at [495, 218] on link "Next" at bounding box center [498, 221] width 15 height 15
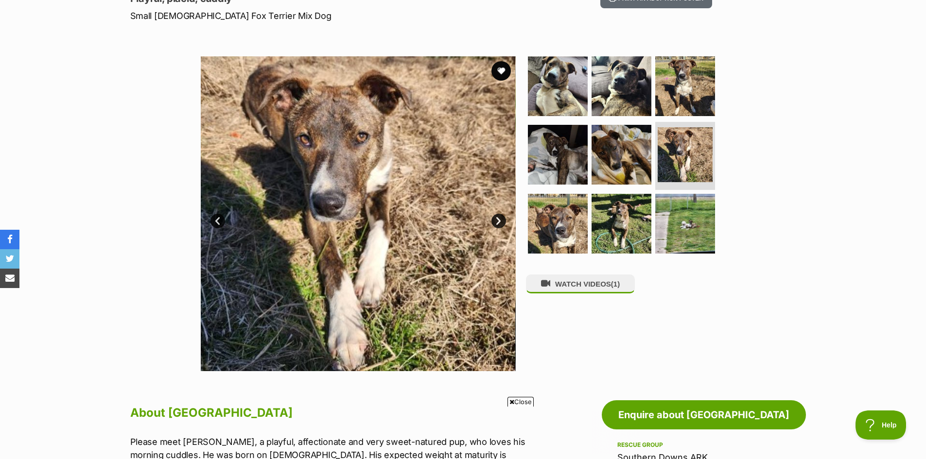
click at [495, 218] on link "Next" at bounding box center [498, 221] width 15 height 15
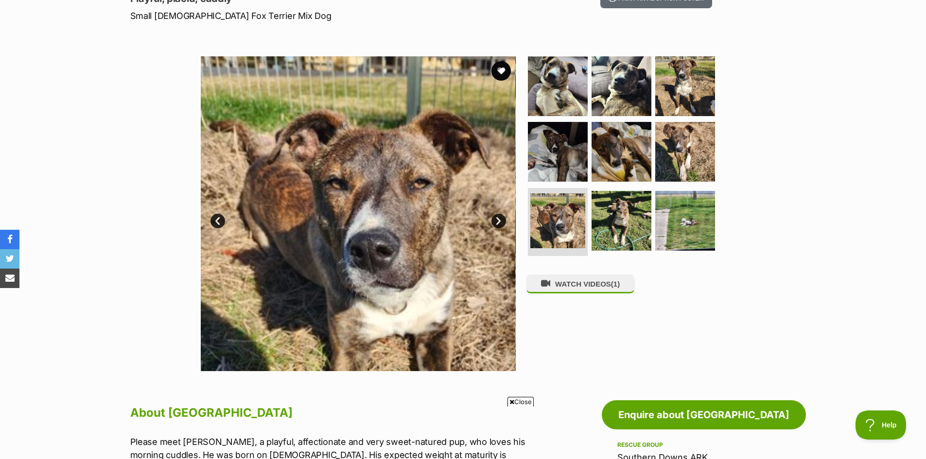
click at [495, 218] on link "Next" at bounding box center [498, 221] width 15 height 15
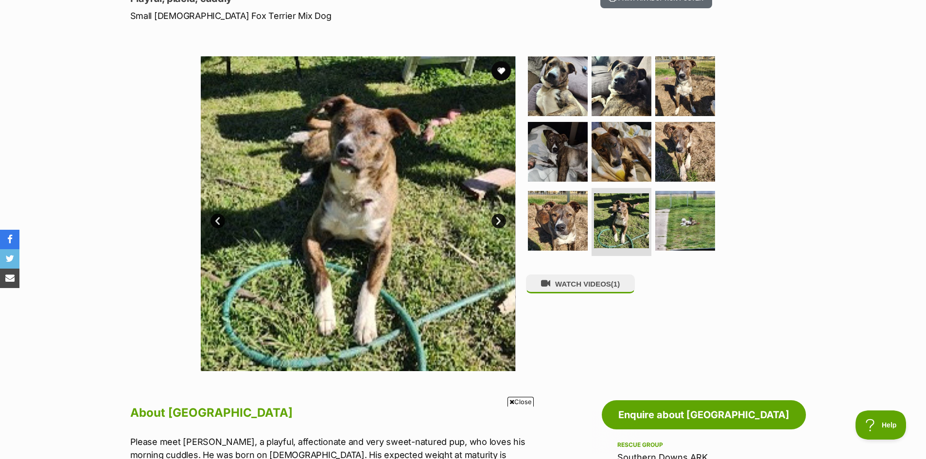
click at [497, 220] on link "Next" at bounding box center [498, 221] width 15 height 15
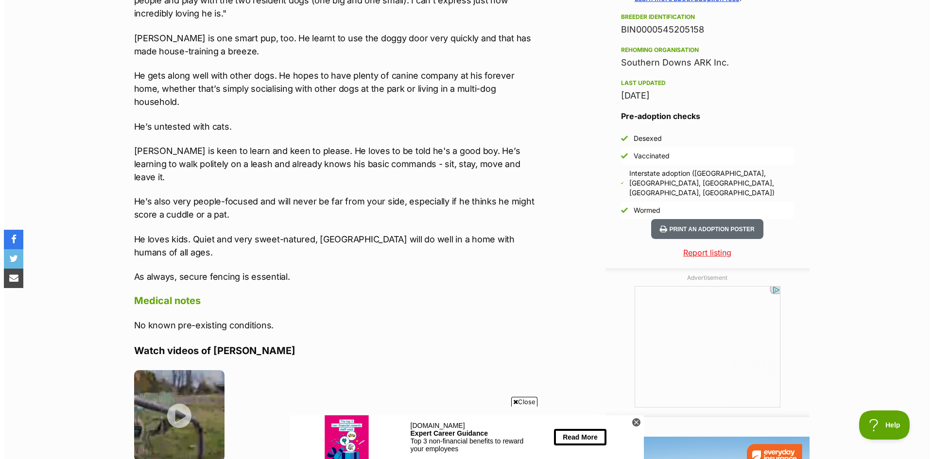
scroll to position [777, 0]
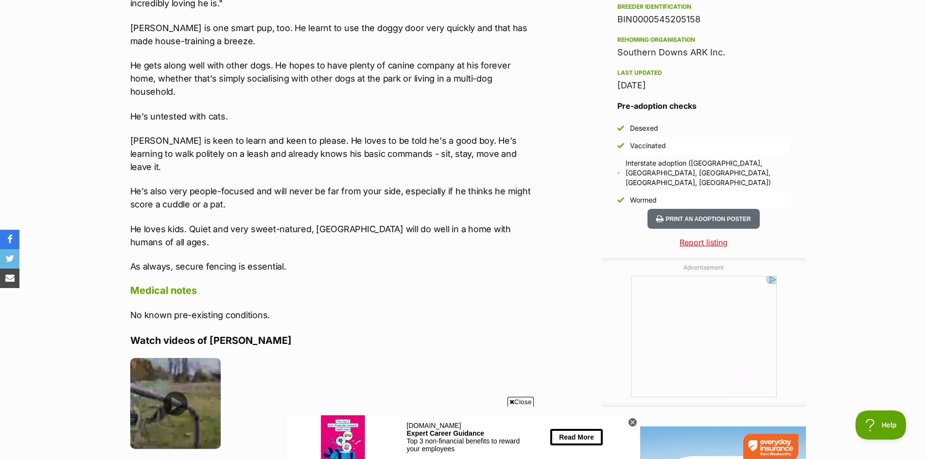
click at [179, 358] on img at bounding box center [175, 403] width 91 height 91
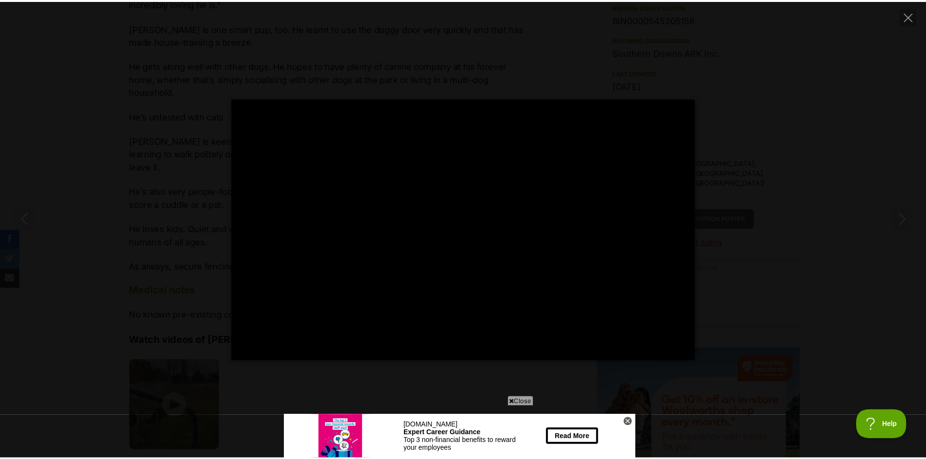
scroll to position [0, 0]
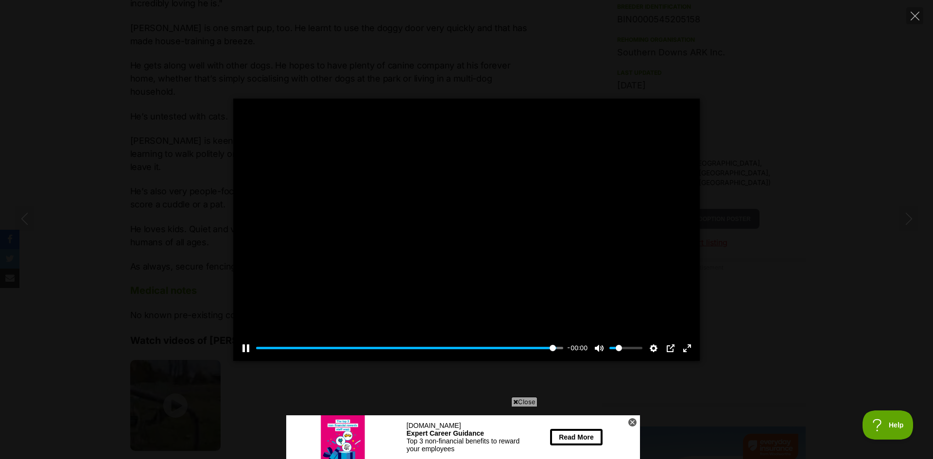
type input "100"
click at [913, 15] on icon "Close" at bounding box center [914, 16] width 9 height 9
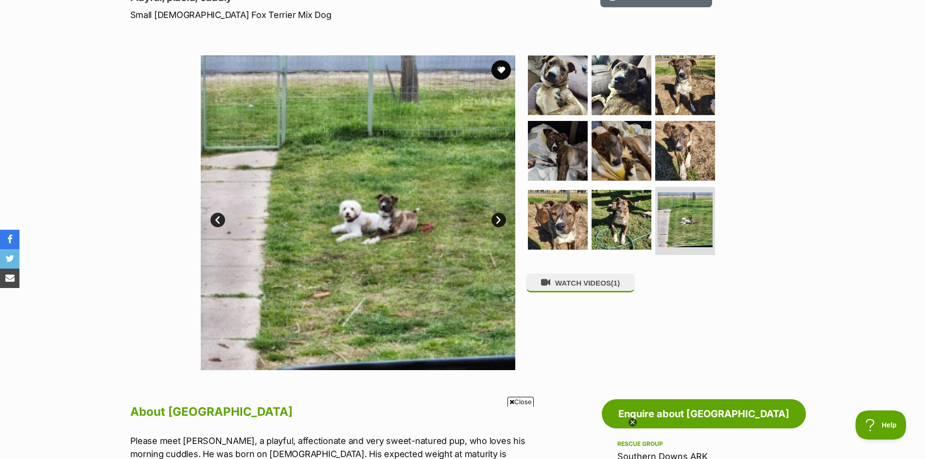
scroll to position [146, 0]
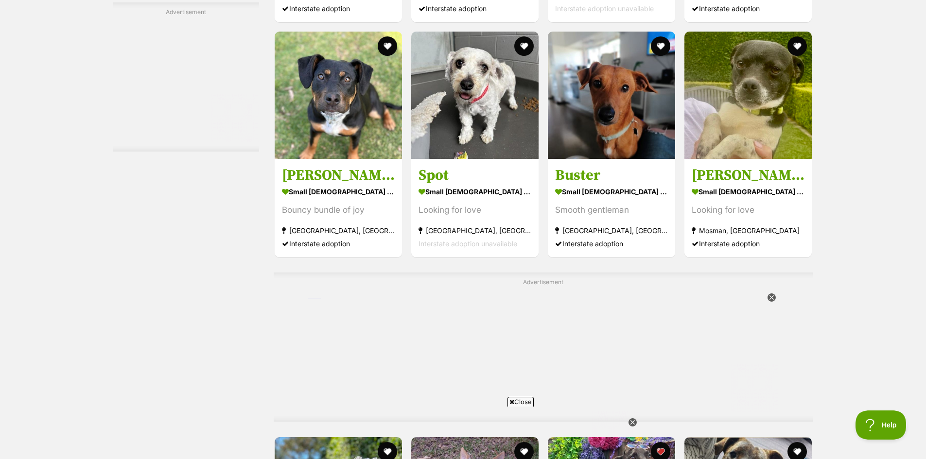
scroll to position [4324, 0]
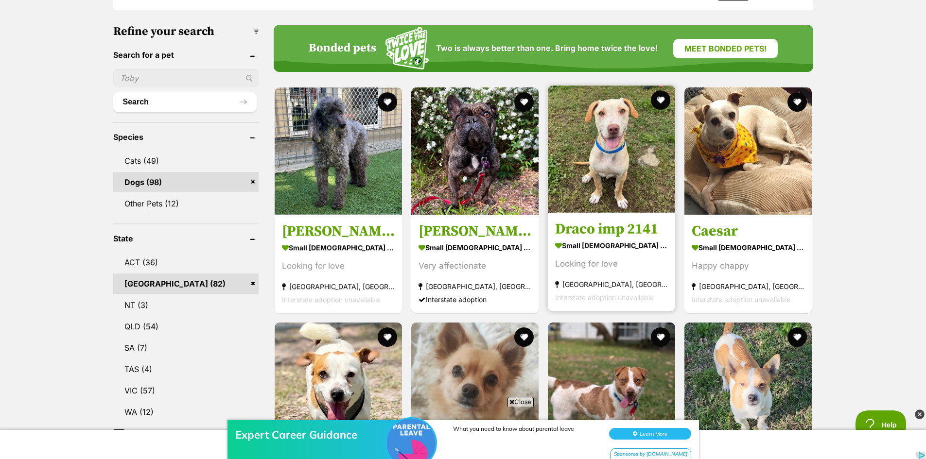
click at [603, 160] on img at bounding box center [611, 149] width 127 height 127
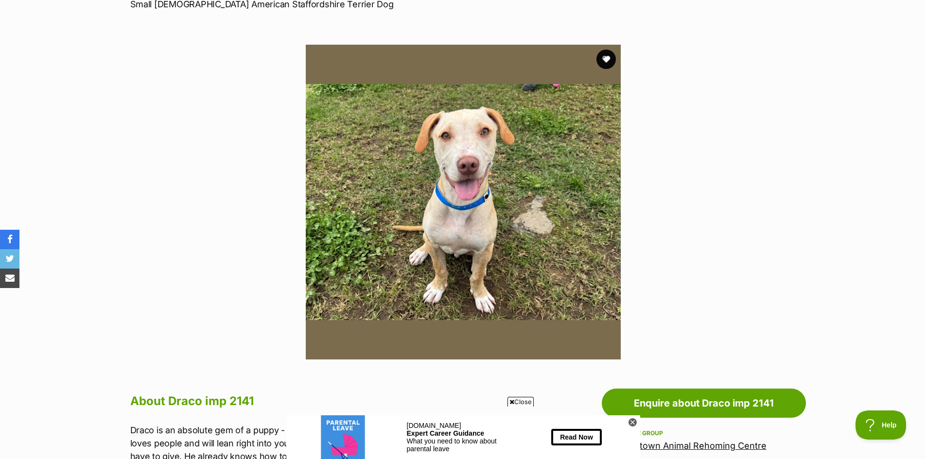
scroll to position [146, 0]
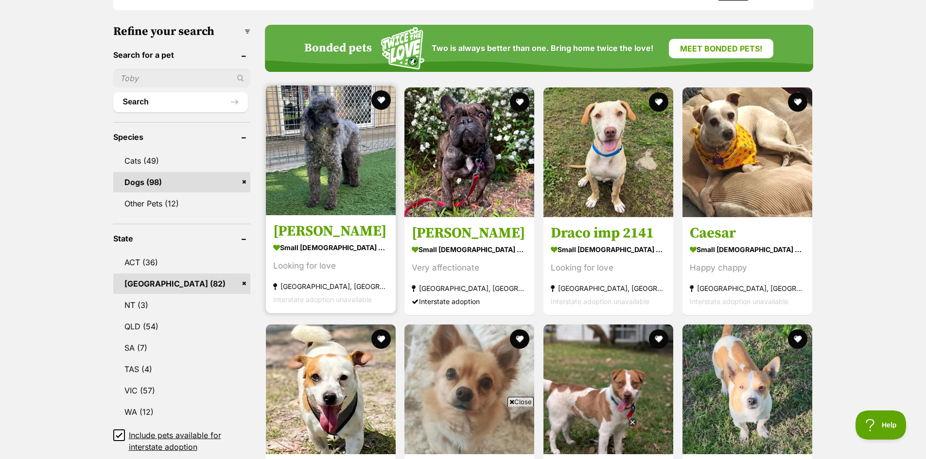
click at [328, 135] on img at bounding box center [331, 151] width 130 height 130
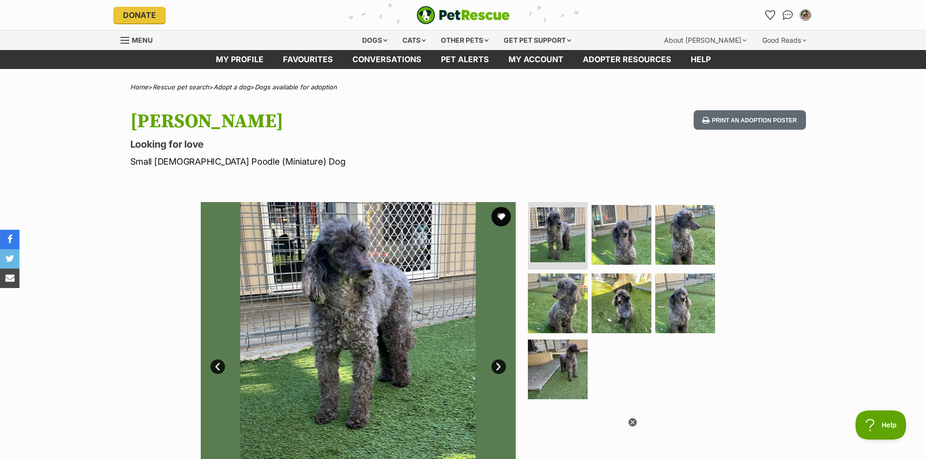
click at [497, 366] on link "Next" at bounding box center [498, 367] width 15 height 15
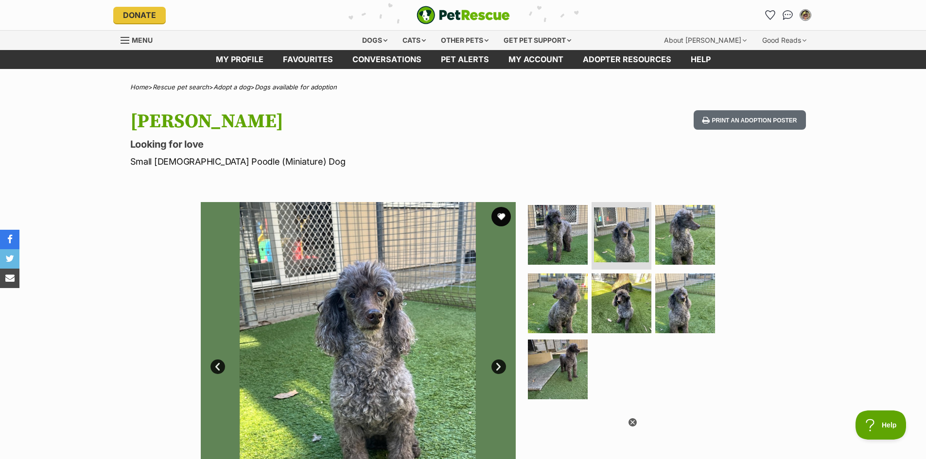
click at [497, 366] on link "Next" at bounding box center [498, 367] width 15 height 15
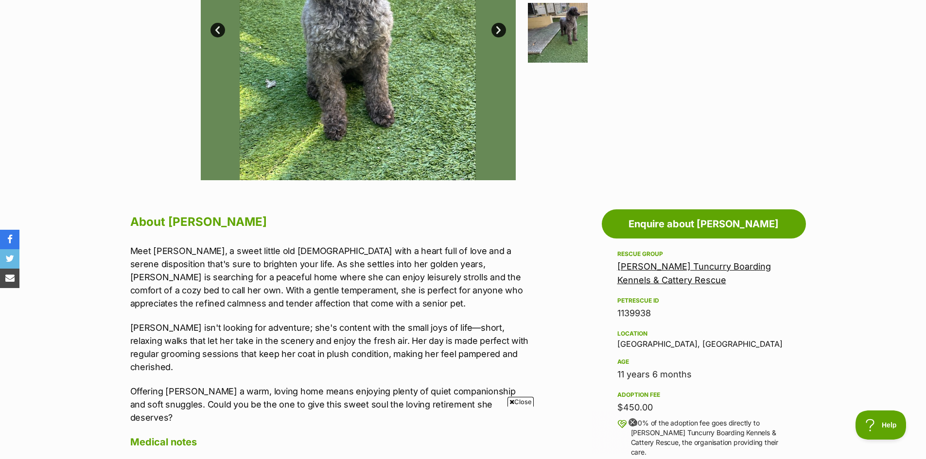
scroll to position [340, 0]
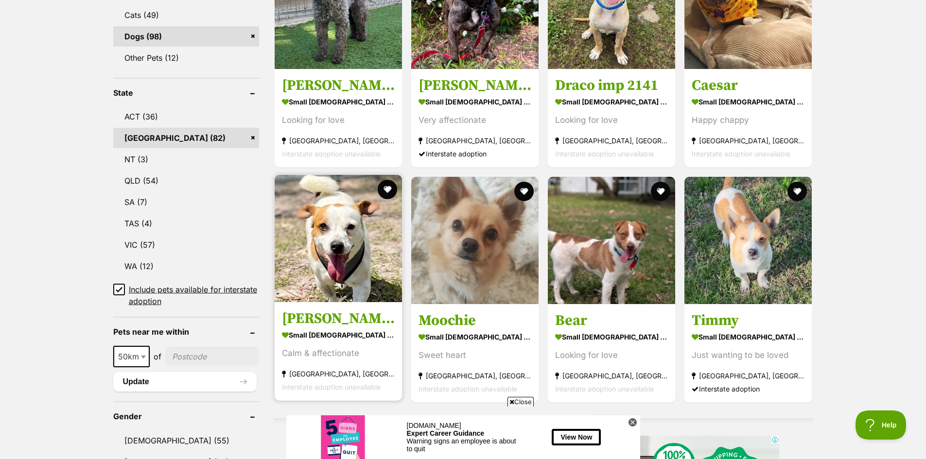
click at [339, 236] on img at bounding box center [337, 238] width 127 height 127
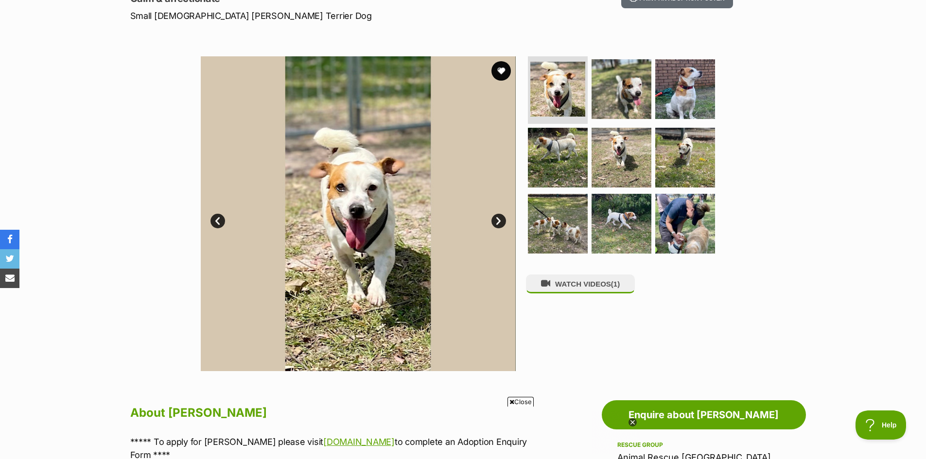
click at [499, 218] on link "Next" at bounding box center [498, 221] width 15 height 15
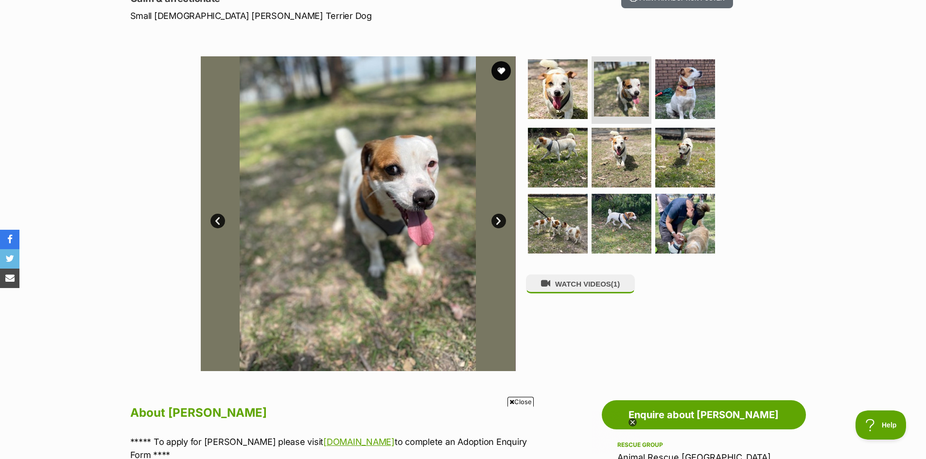
click at [499, 219] on link "Next" at bounding box center [498, 221] width 15 height 15
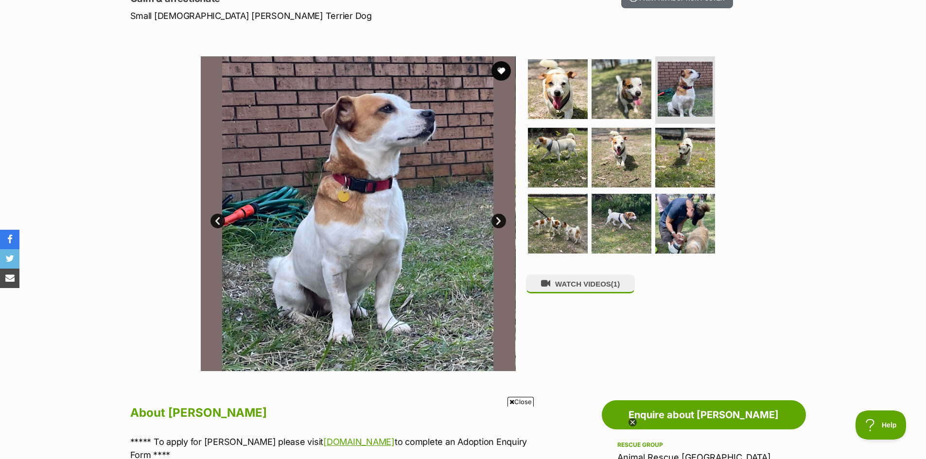
click at [501, 219] on link "Next" at bounding box center [498, 221] width 15 height 15
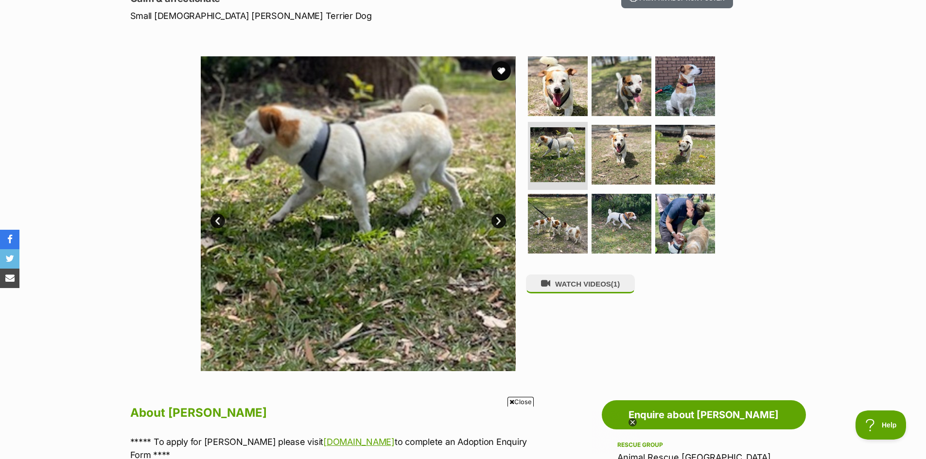
click at [501, 219] on link "Next" at bounding box center [498, 221] width 15 height 15
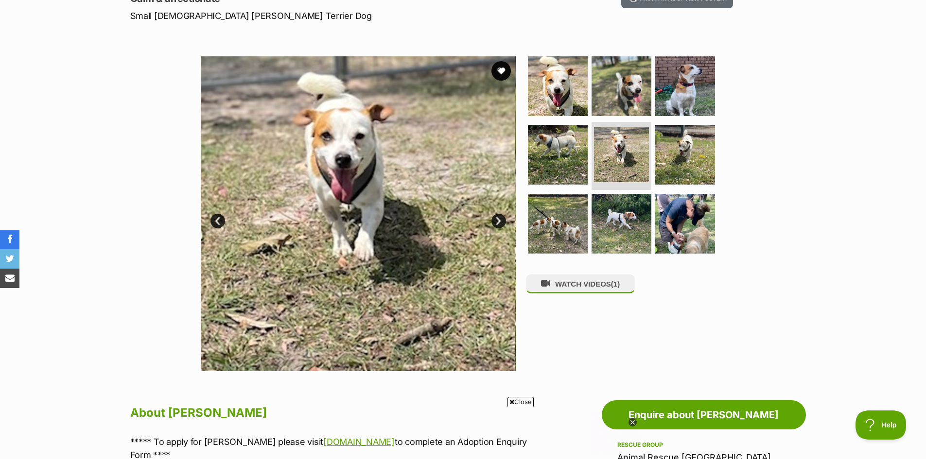
click at [501, 219] on link "Next" at bounding box center [498, 221] width 15 height 15
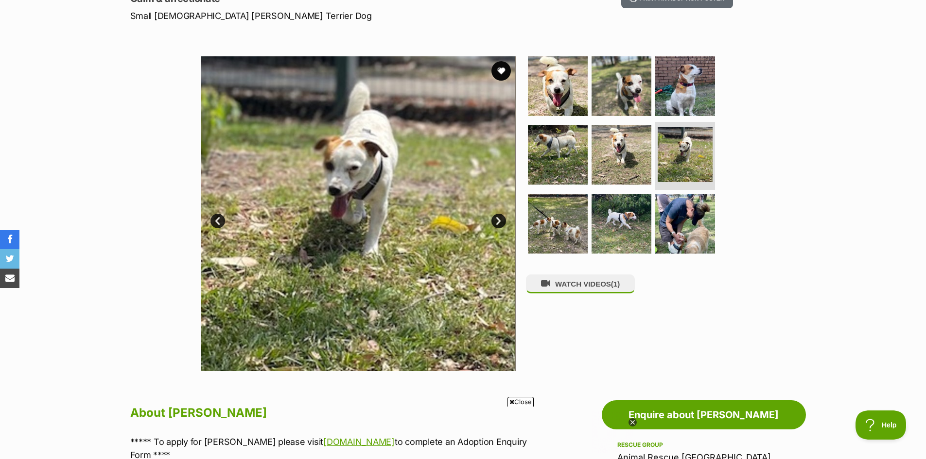
click at [501, 219] on link "Next" at bounding box center [498, 221] width 15 height 15
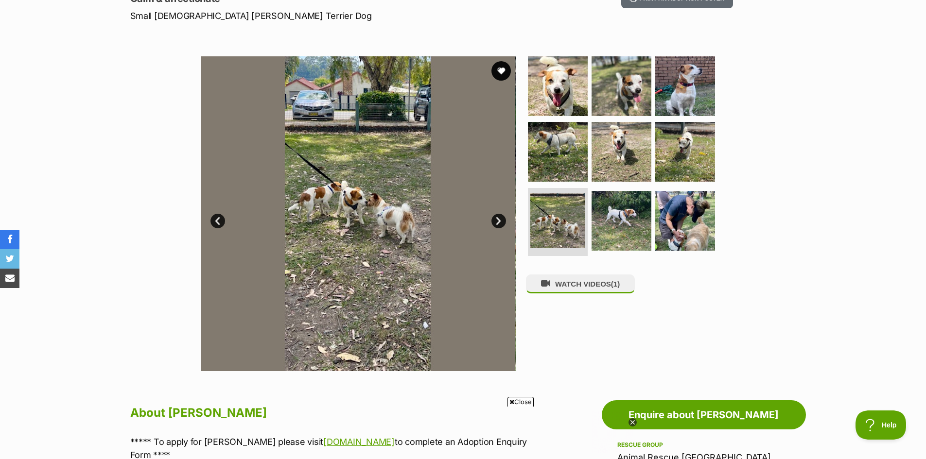
click at [498, 217] on link "Next" at bounding box center [498, 221] width 15 height 15
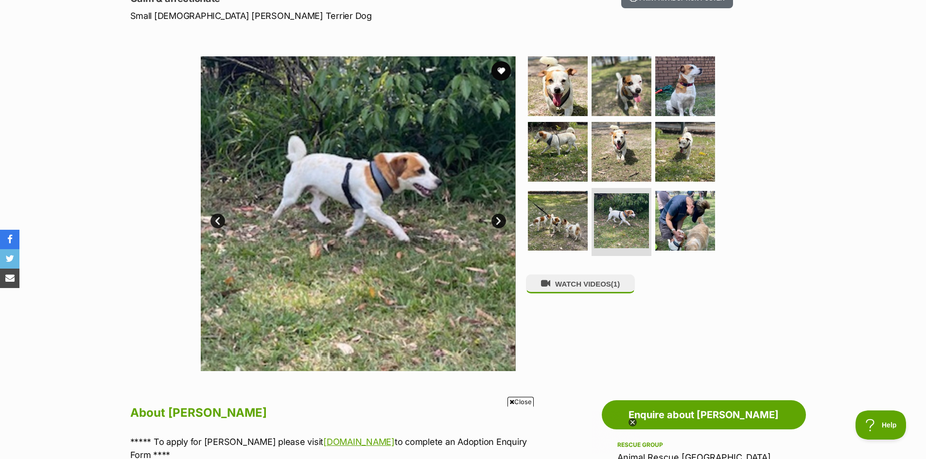
click at [495, 221] on link "Next" at bounding box center [498, 221] width 15 height 15
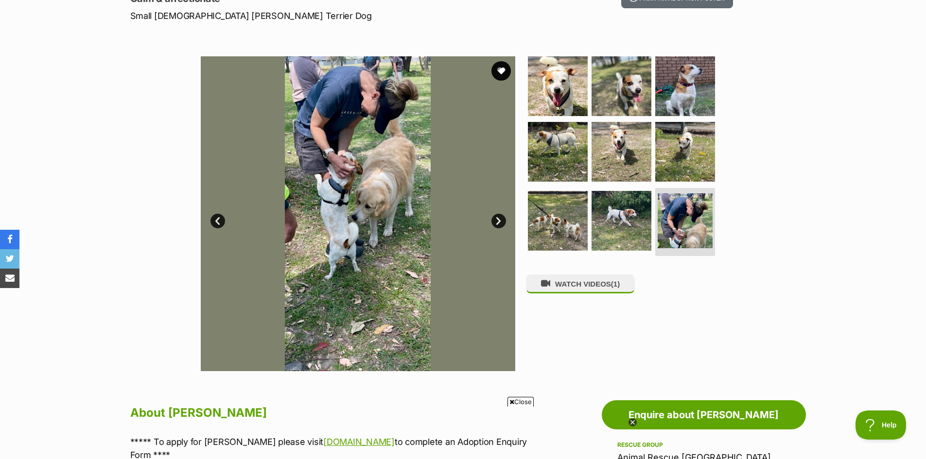
click at [496, 219] on link "Next" at bounding box center [498, 221] width 15 height 15
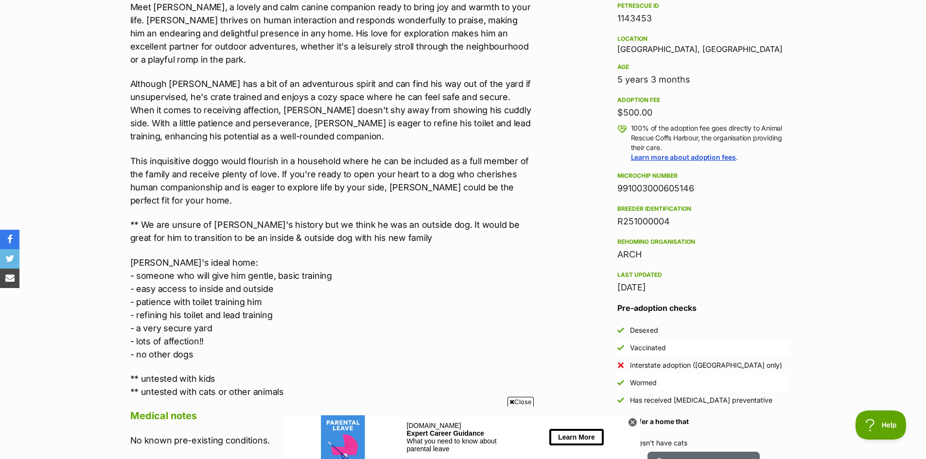
scroll to position [632, 0]
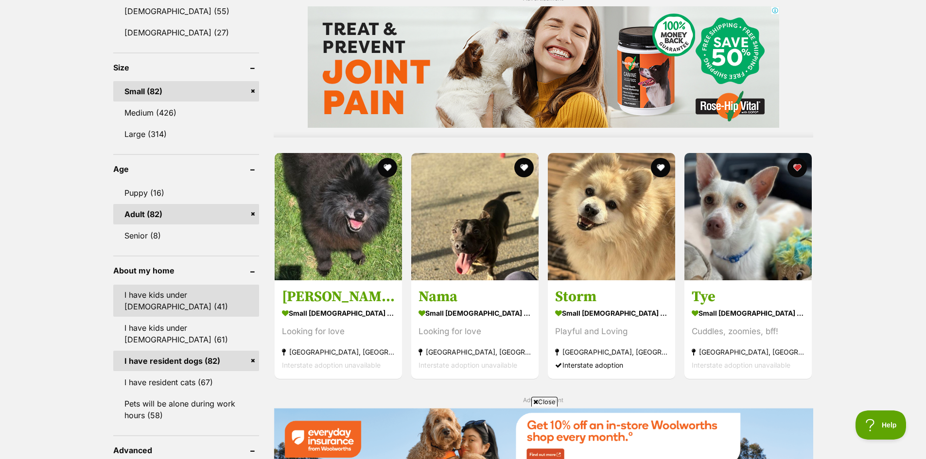
scroll to position [875, 0]
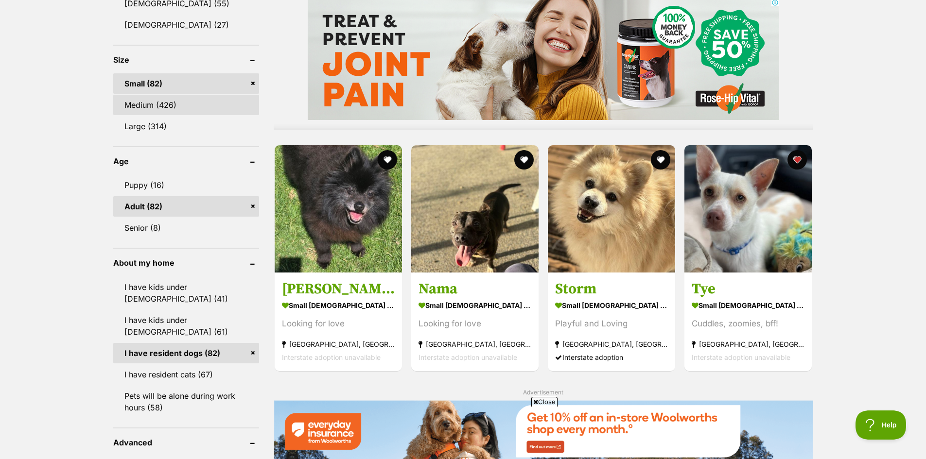
click at [142, 102] on link "Medium (426)" at bounding box center [186, 105] width 146 height 20
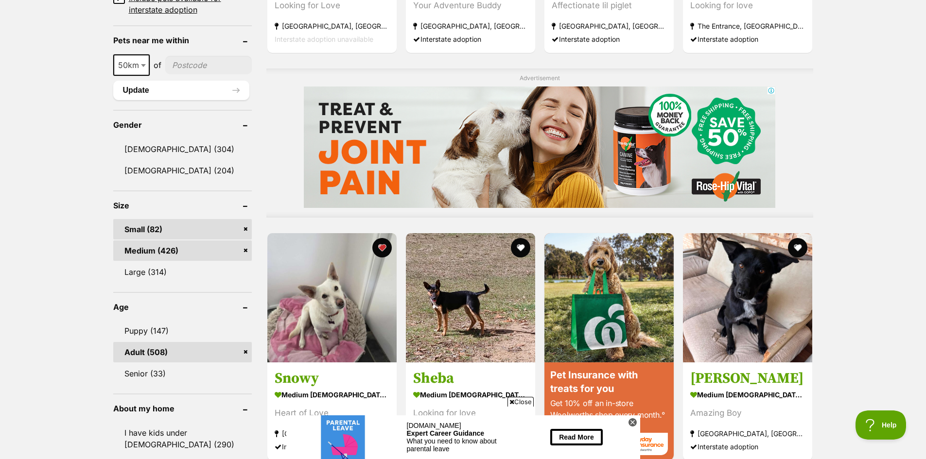
click at [243, 227] on link "Small (82)" at bounding box center [182, 229] width 138 height 20
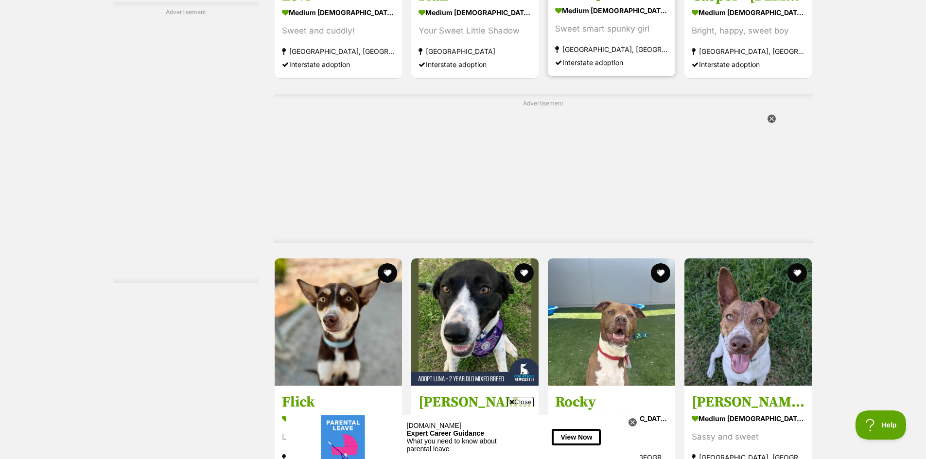
scroll to position [2818, 0]
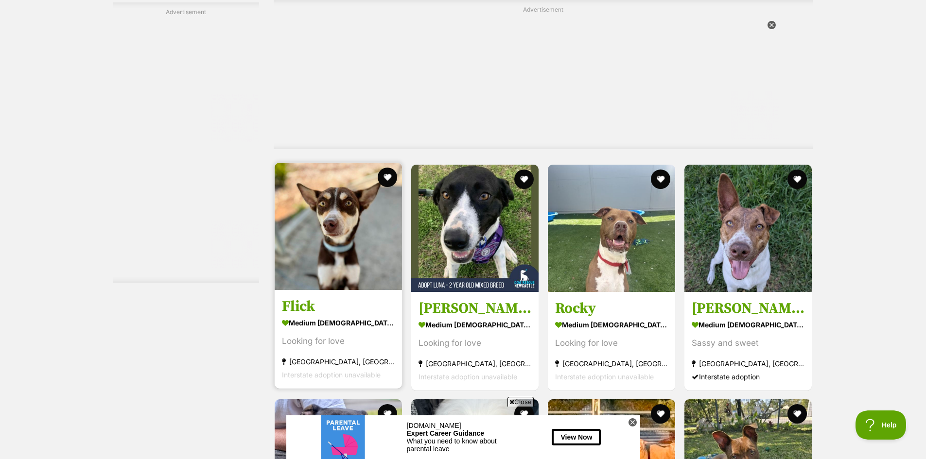
click at [343, 231] on img at bounding box center [337, 226] width 127 height 127
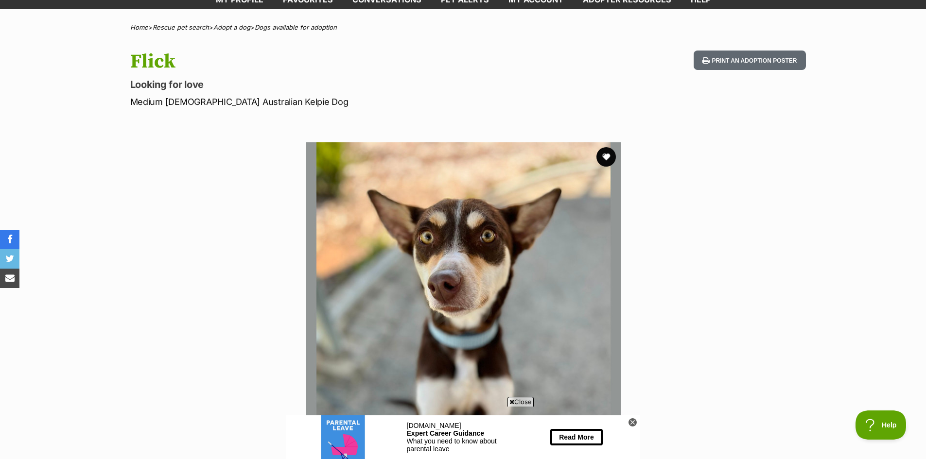
scroll to position [49, 0]
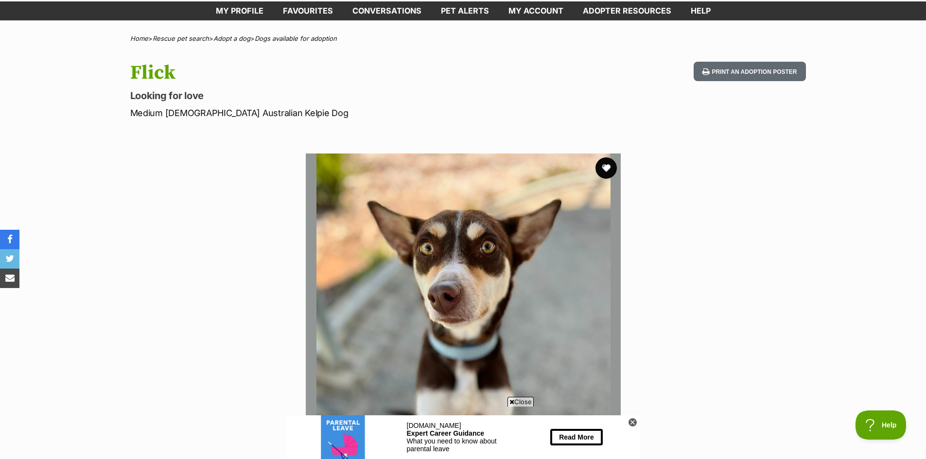
click at [605, 166] on button "favourite" at bounding box center [605, 167] width 21 height 21
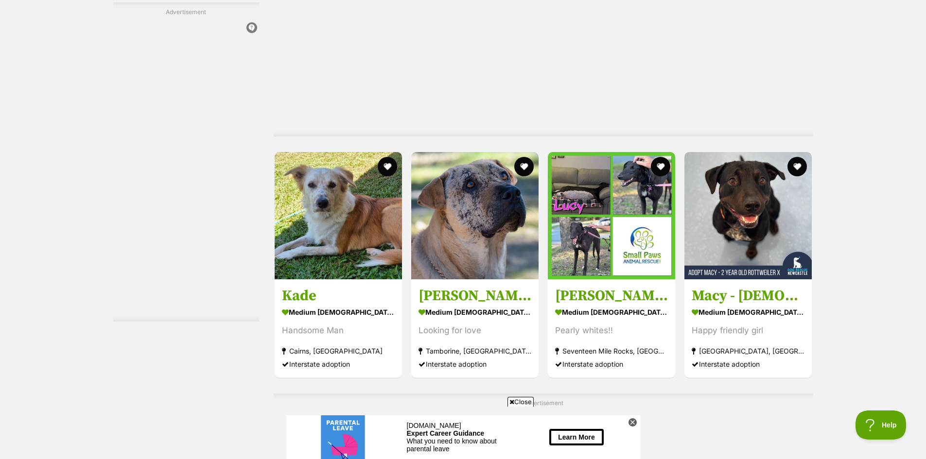
scroll to position [4518, 0]
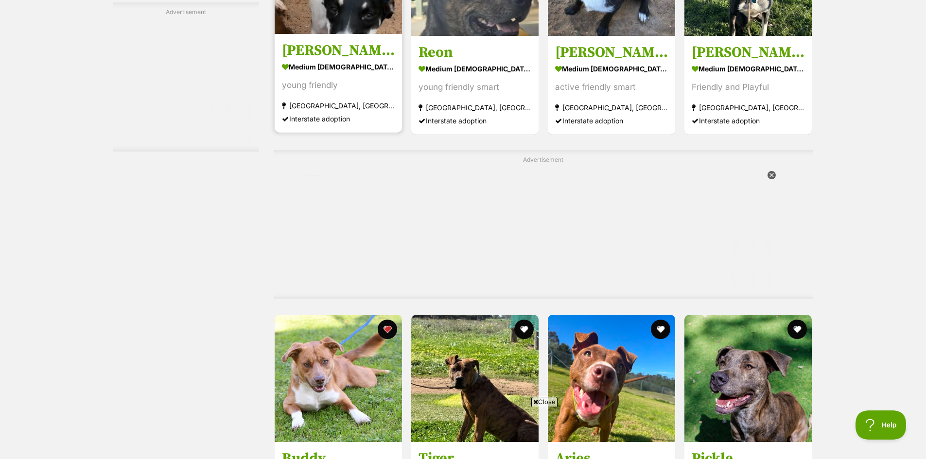
scroll to position [4956, 0]
